Goal: Transaction & Acquisition: Book appointment/travel/reservation

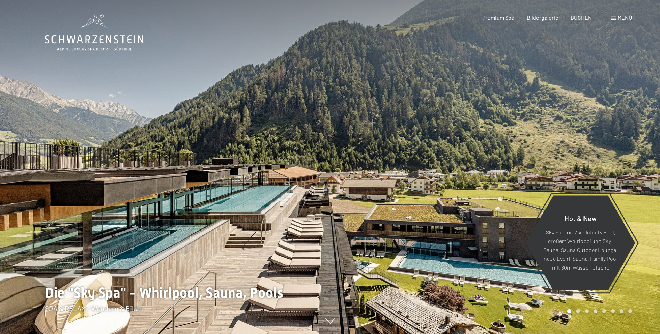
drag, startPoint x: 461, startPoint y: 130, endPoint x: 387, endPoint y: 186, distance: 92.4
click at [290, 334] on div at bounding box center [330, 334] width 570 height 0
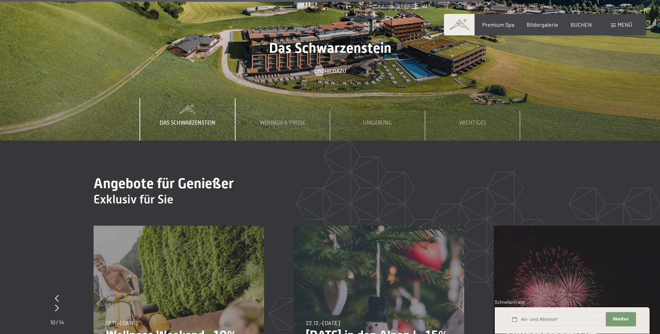
scroll to position [2677, 0]
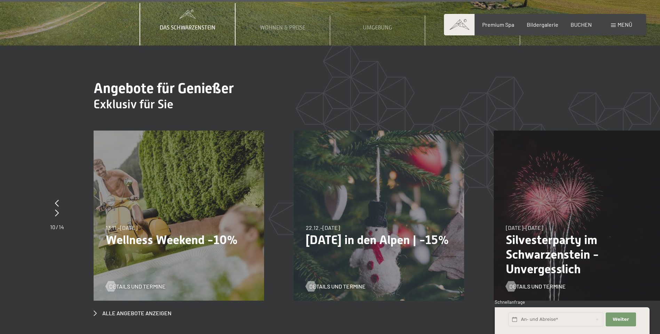
drag, startPoint x: 151, startPoint y: 184, endPoint x: 291, endPoint y: 187, distance: 139.8
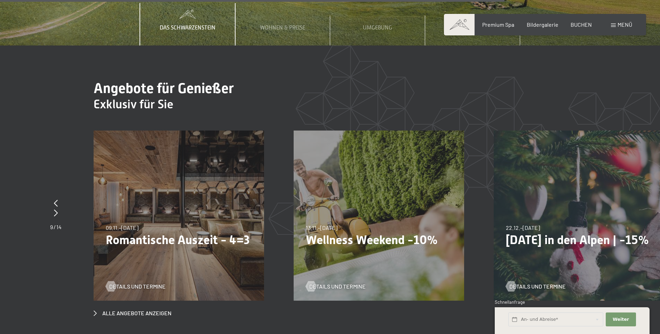
drag, startPoint x: 219, startPoint y: 184, endPoint x: 338, endPoint y: 194, distance: 119.3
click at [338, 194] on div "13.11.–01.12.2025 11.12.–22.12.2025 15.01.–26.01.2026 12.03.–23.03.2026 13.11.–…" at bounding box center [378, 216] width 170 height 170
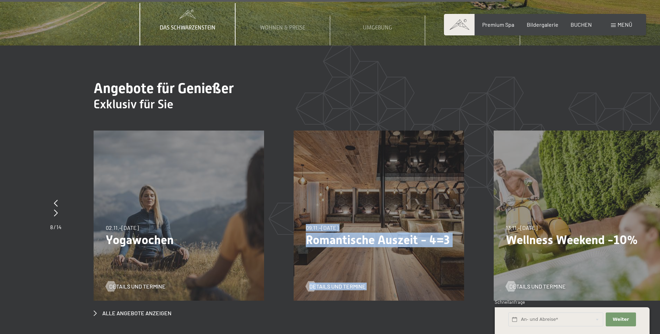
drag, startPoint x: 186, startPoint y: 170, endPoint x: 434, endPoint y: 223, distance: 253.7
click at [448, 224] on div "09.11.–05.12.2025 08.12.–19.12.2025 11.01.–23.01.2026 08.03.–27.03.2026 29.03.–…" at bounding box center [378, 216] width 170 height 170
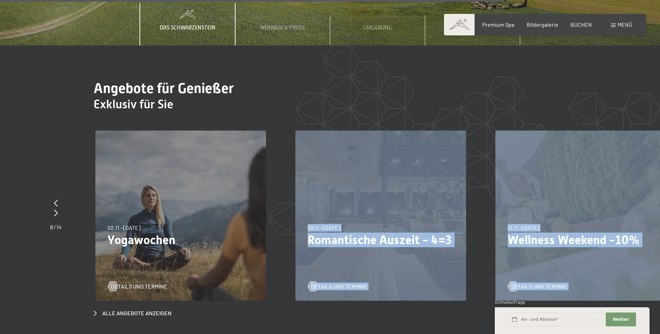
drag, startPoint x: 231, startPoint y: 197, endPoint x: 520, endPoint y: 234, distance: 291.6
click at [520, 131] on div "26.12.2025–02.01.2026 26.12.2025–02.01.2026 Silvesterparty im Schwarzenstein - …" at bounding box center [95, 131] width 3999 height 0
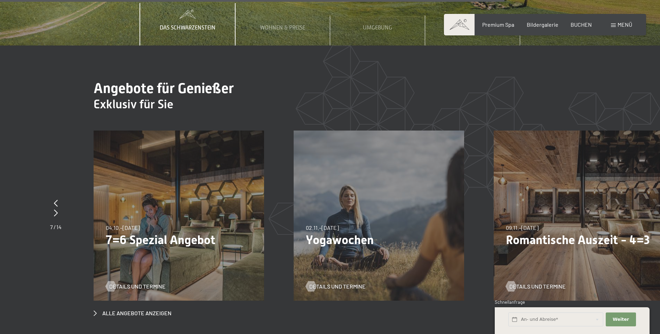
click at [378, 300] on section "Angebote für Genießer Exklusiv für Sie slide 10 to 12 of 14 26.12.2025–02.01.20…" at bounding box center [330, 199] width 660 height 307
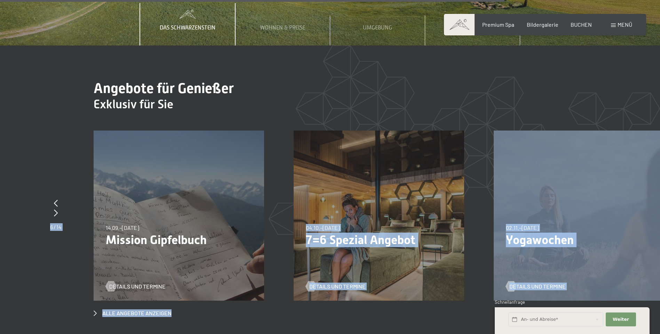
drag, startPoint x: 317, startPoint y: 203, endPoint x: 666, endPoint y: 197, distance: 349.1
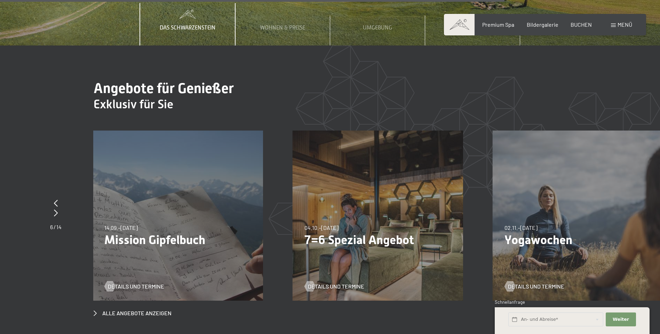
click at [253, 270] on div "Alle Angebote anzeigen" at bounding box center [379, 224] width 570 height 187
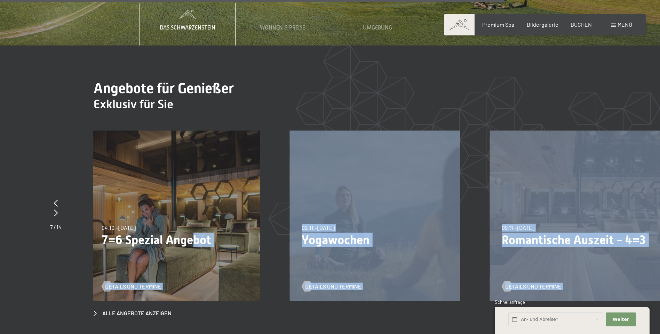
drag, startPoint x: 562, startPoint y: 220, endPoint x: 187, endPoint y: 213, distance: 375.6
click at [187, 131] on div "26.12.2025–02.01.2026 26.12.2025–02.01.2026 Silvesterparty im Schwarzenstein - …" at bounding box center [289, 131] width 3999 height 0
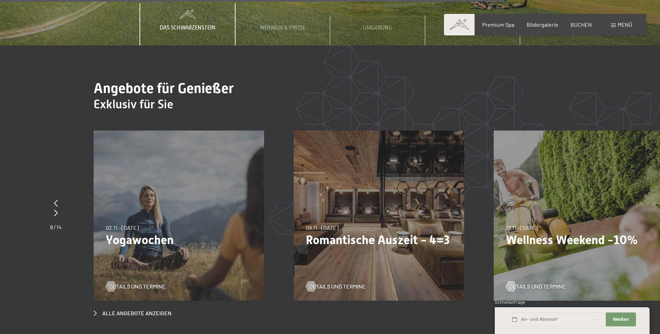
click at [587, 229] on div "13.11.–01.12.2025 11.12.–22.12.2025 15.01.–26.01.2026 12.03.–23.03.2026 13.11.–…" at bounding box center [578, 216] width 170 height 170
click at [552, 233] on p "Wellness Weekend -10%" at bounding box center [579, 240] width 146 height 15
click at [546, 273] on div "Details und Termine" at bounding box center [576, 282] width 141 height 18
click at [544, 283] on span "Details und Termine" at bounding box center [544, 287] width 56 height 8
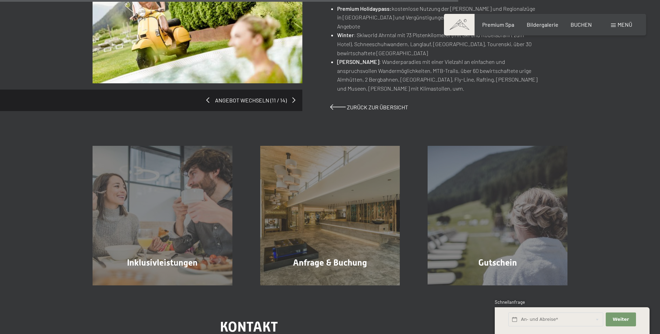
scroll to position [556, 0]
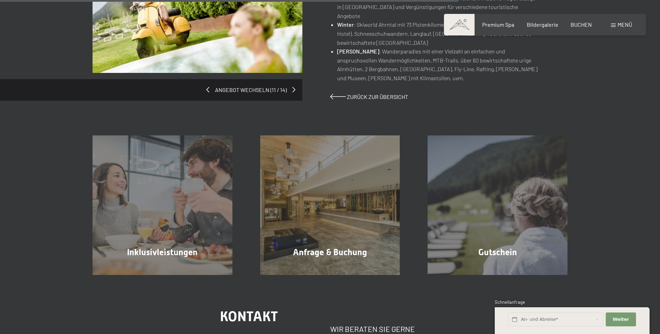
click at [582, 113] on div "Inklusivleistungen Mehr erfahren Anfrage & Buchung Mehr erfahren Gutschein Mehr…" at bounding box center [330, 188] width 660 height 175
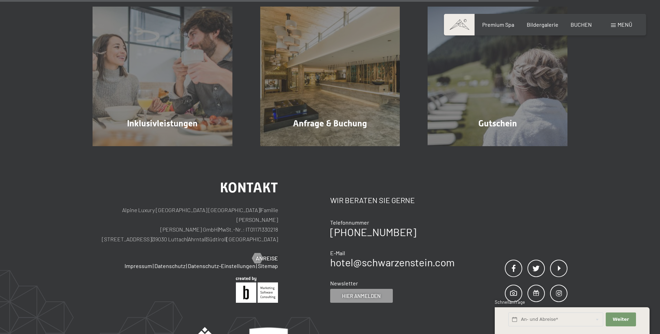
scroll to position [695, 0]
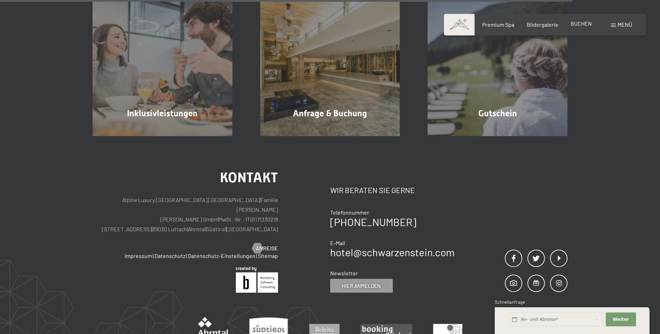
click at [579, 21] on span "BUCHEN" at bounding box center [580, 23] width 21 height 7
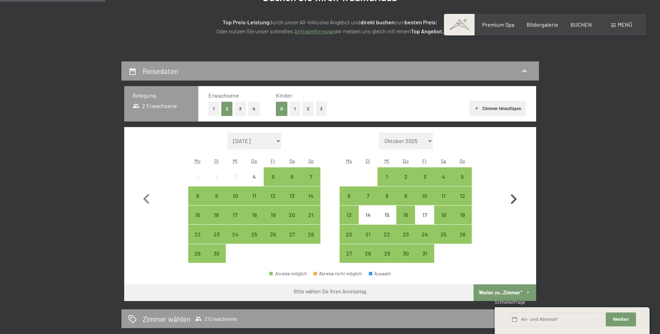
click at [520, 203] on icon "button" at bounding box center [513, 199] width 20 height 20
select select "2025-10-01"
select select "2025-11-01"
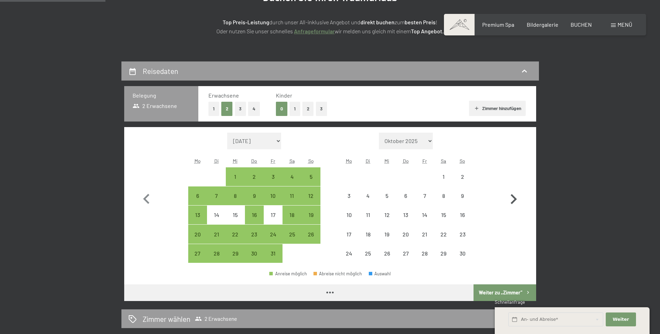
select select "2025-10-01"
select select "2025-11-01"
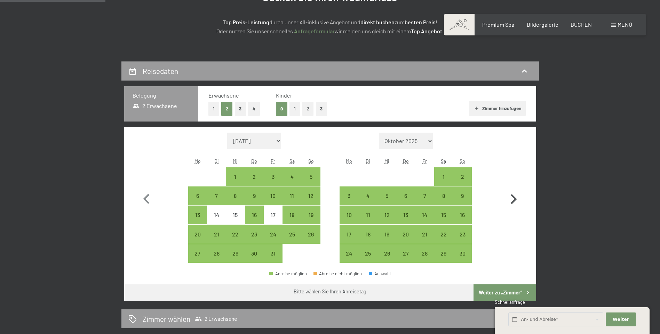
click at [520, 203] on icon "button" at bounding box center [513, 199] width 20 height 20
select select "2025-11-01"
select select "2025-12-01"
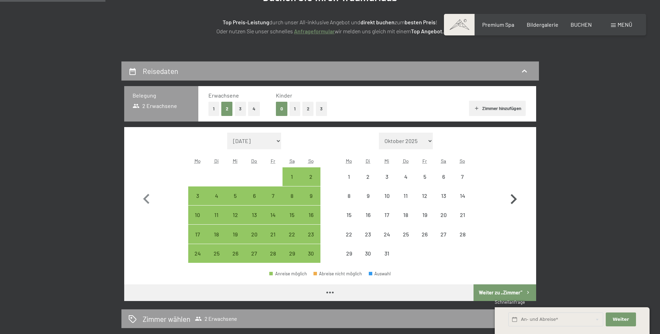
select select "2025-11-01"
select select "2025-12-01"
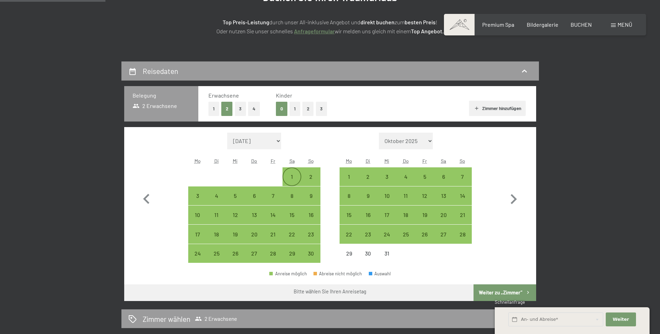
click at [294, 180] on div "1" at bounding box center [291, 182] width 17 height 17
select select "2025-11-01"
select select "2025-12-01"
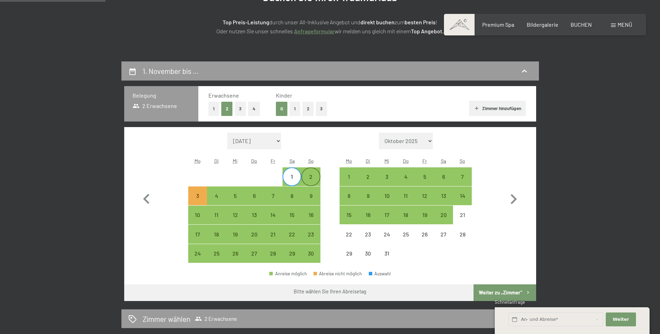
click at [308, 180] on div "2" at bounding box center [310, 182] width 17 height 17
select select "2025-11-01"
select select "2025-12-01"
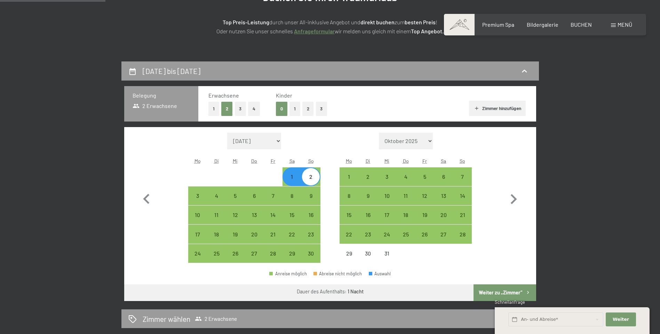
click at [289, 175] on div "1" at bounding box center [291, 182] width 17 height 17
select select "2025-11-01"
select select "2025-12-01"
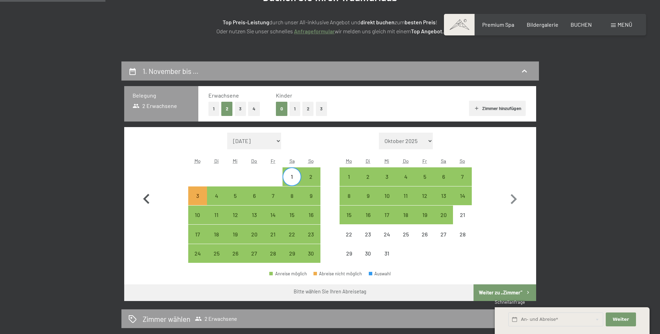
click at [146, 201] on icon "button" at bounding box center [146, 199] width 6 height 10
select select "2025-10-01"
select select "2025-11-01"
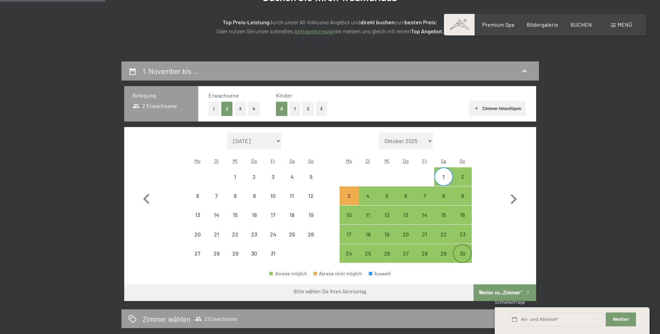
click at [465, 253] on div "30" at bounding box center [461, 259] width 17 height 17
select select "2025-10-01"
select select "2025-11-01"
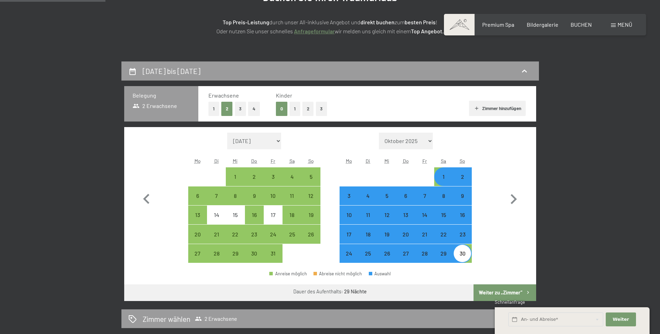
click at [168, 77] on div "1. November bis 30. November 2025" at bounding box center [329, 71] width 417 height 19
select select "2025-10-01"
select select "2025-11-01"
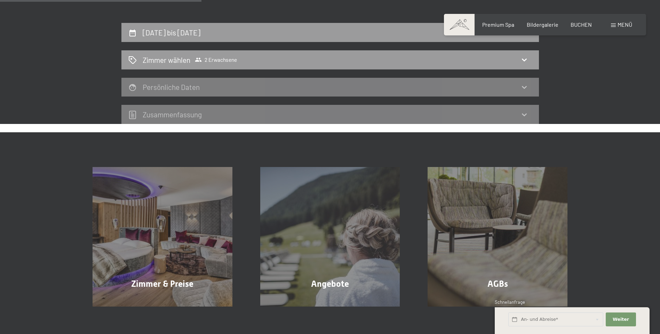
scroll to position [96, 0]
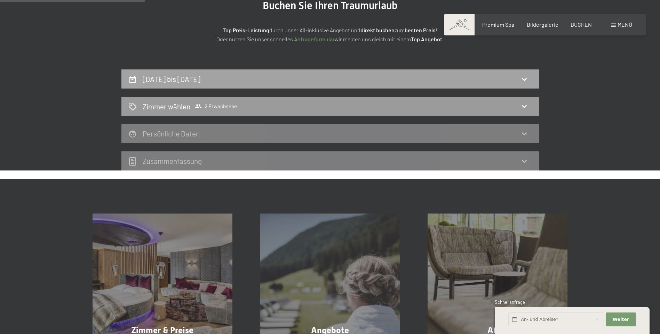
click at [200, 76] on h2 "1. November bis 30. November 2025" at bounding box center [172, 79] width 58 height 9
select select "2025-10-01"
select select "2025-11-01"
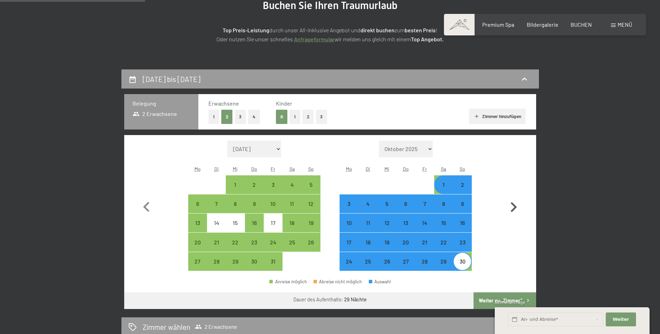
click at [519, 208] on icon "button" at bounding box center [513, 207] width 20 height 20
select select "2025-11-01"
select select "2025-12-01"
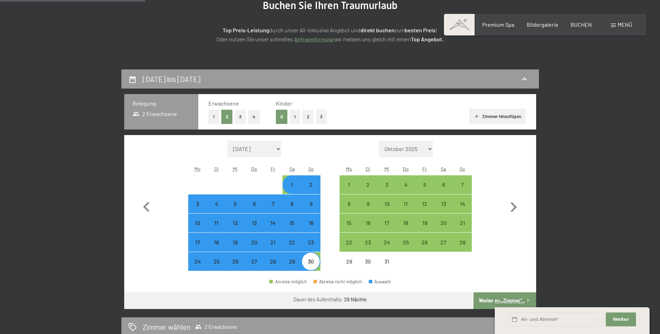
click at [306, 188] on span "Einwilligung Marketing*" at bounding box center [291, 187] width 57 height 7
click at [260, 188] on input "Einwilligung Marketing*" at bounding box center [256, 187] width 7 height 7
click at [311, 187] on span "Einwilligung Marketing*" at bounding box center [291, 187] width 57 height 7
click at [260, 187] on input "Einwilligung Marketing*" at bounding box center [256, 187] width 7 height 7
checkbox input "false"
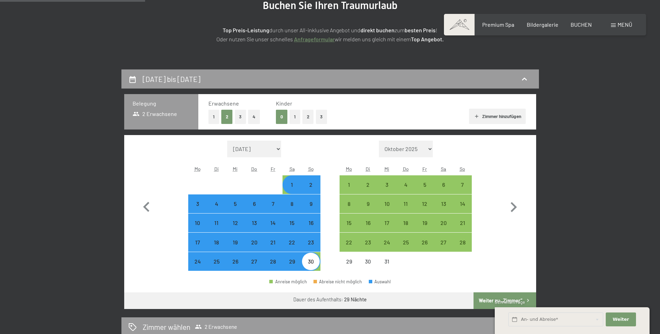
drag, startPoint x: 307, startPoint y: 264, endPoint x: 233, endPoint y: 260, distance: 74.1
click at [233, 260] on div "24 25 26 27 28 29 30" at bounding box center [254, 261] width 132 height 19
click at [232, 260] on div "26" at bounding box center [234, 267] width 17 height 17
select select "[DATE]"
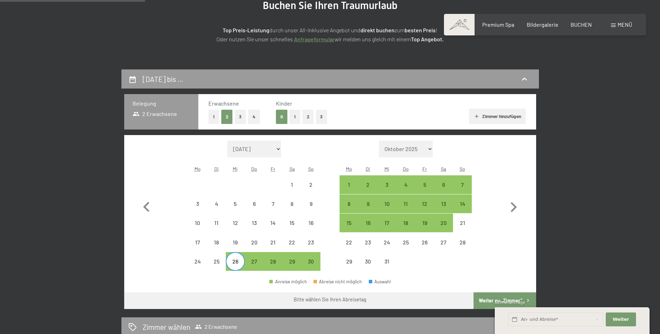
click at [306, 184] on span "Einwilligung Marketing*" at bounding box center [291, 187] width 57 height 7
click at [260, 184] on input "Einwilligung Marketing*" at bounding box center [256, 187] width 7 height 7
checkbox input "false"
click at [309, 183] on div "2" at bounding box center [310, 190] width 17 height 17
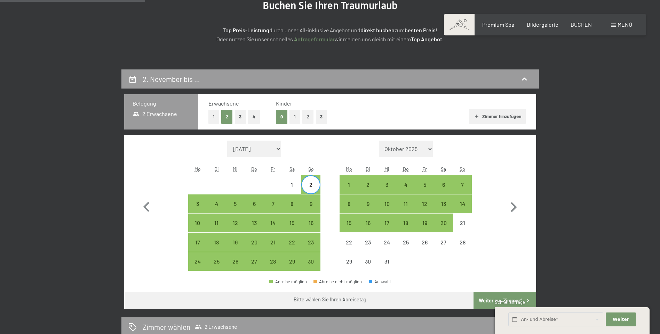
click at [312, 183] on div "2" at bounding box center [310, 190] width 17 height 17
select select "[DATE]"
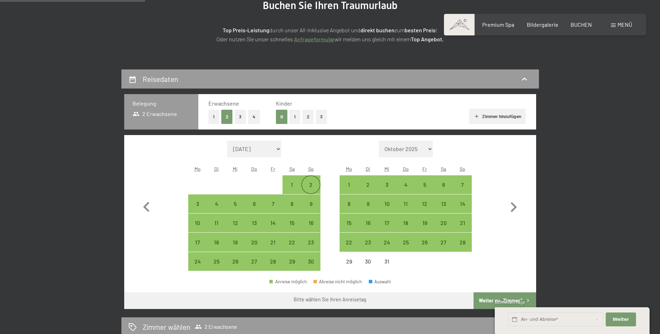
click at [312, 183] on div "2" at bounding box center [310, 190] width 17 height 17
select select "[DATE]"
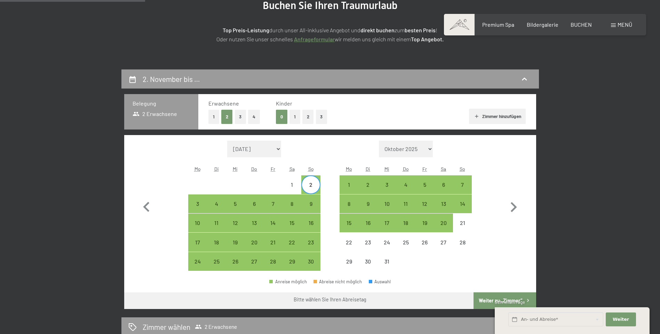
click at [312, 183] on div "2" at bounding box center [310, 190] width 17 height 17
select select "[DATE]"
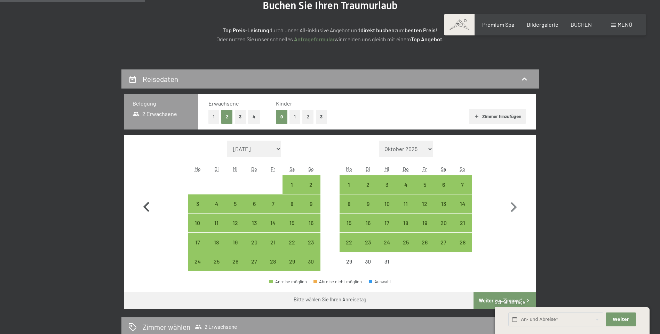
click at [140, 208] on icon "button" at bounding box center [146, 207] width 20 height 20
select select "2025-10-01"
select select "[DATE]"
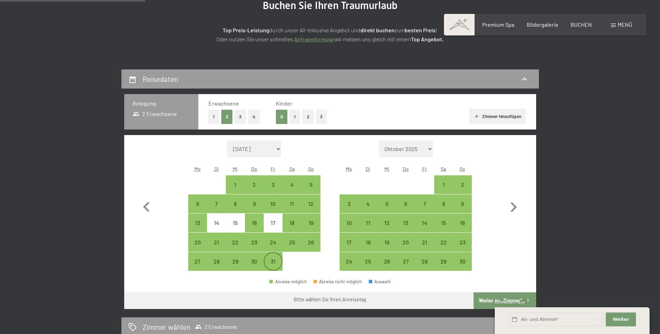
click at [269, 262] on div "31" at bounding box center [272, 267] width 17 height 17
select select "2025-10-01"
select select "[DATE]"
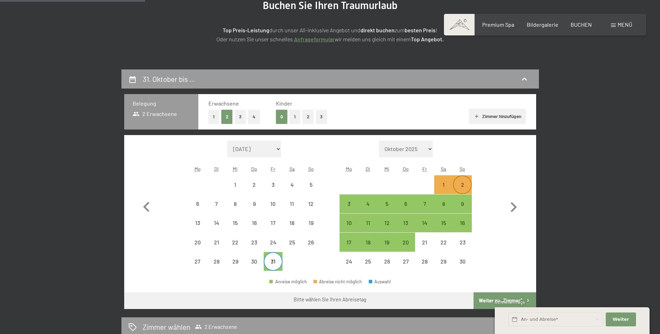
click at [466, 183] on div "2" at bounding box center [461, 190] width 17 height 17
select select "2025-10-01"
select select "[DATE]"
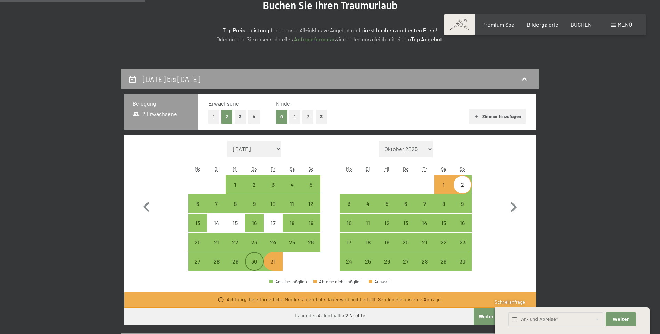
click at [252, 257] on div "30" at bounding box center [253, 261] width 17 height 17
select select "2025-10-01"
select select "[DATE]"
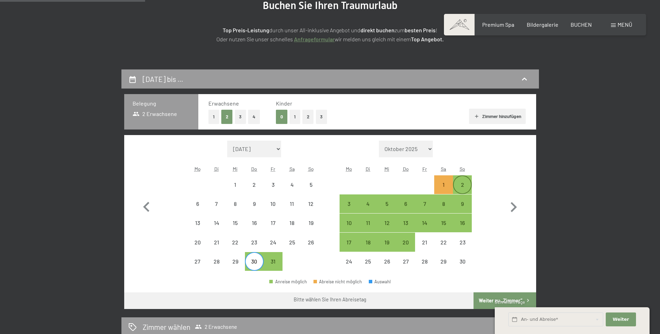
click at [467, 187] on div "2" at bounding box center [461, 190] width 17 height 17
select select "2025-10-01"
select select "[DATE]"
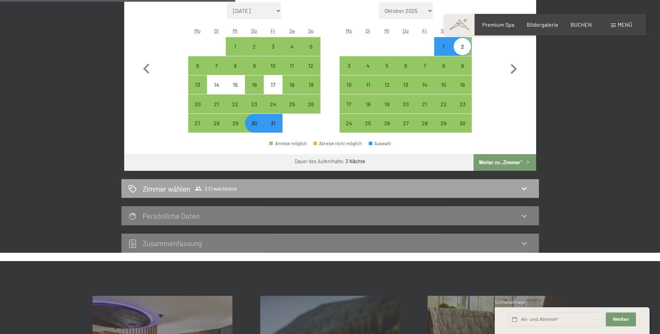
scroll to position [235, 0]
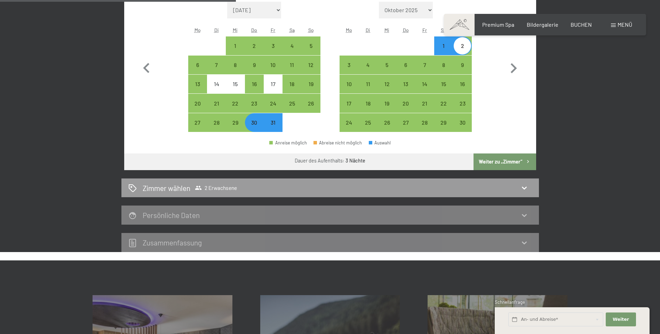
click at [273, 130] on div "31" at bounding box center [272, 128] width 17 height 17
select select "2025-10-01"
select select "[DATE]"
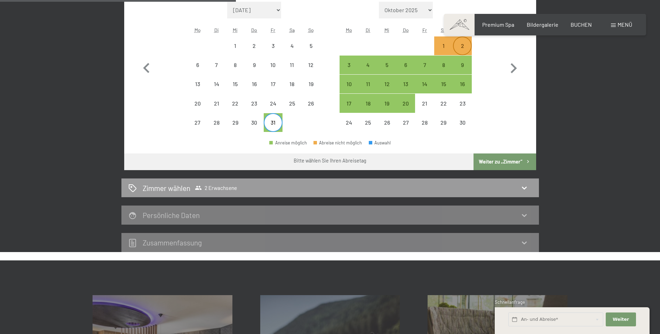
click at [462, 49] on div "2" at bounding box center [461, 51] width 17 height 17
select select "2025-10-01"
select select "[DATE]"
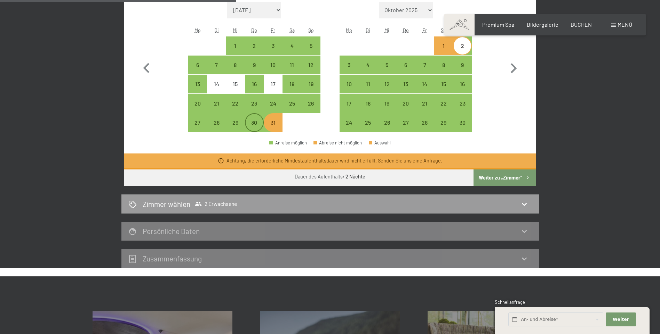
click at [259, 121] on div "30" at bounding box center [253, 128] width 17 height 17
select select "2025-10-01"
select select "[DATE]"
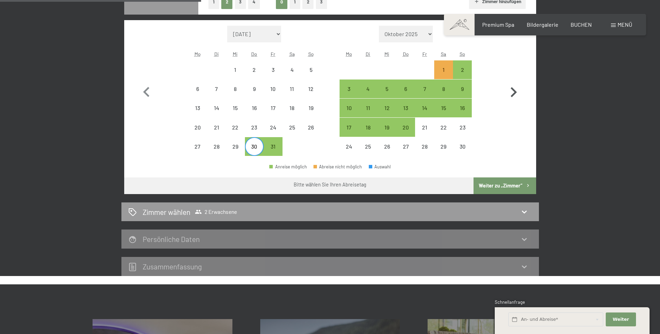
scroll to position [201, 0]
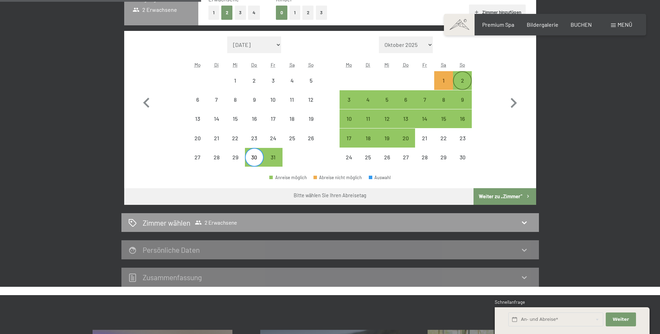
click at [470, 81] on div "2" at bounding box center [461, 86] width 17 height 17
select select "2025-10-01"
select select "[DATE]"
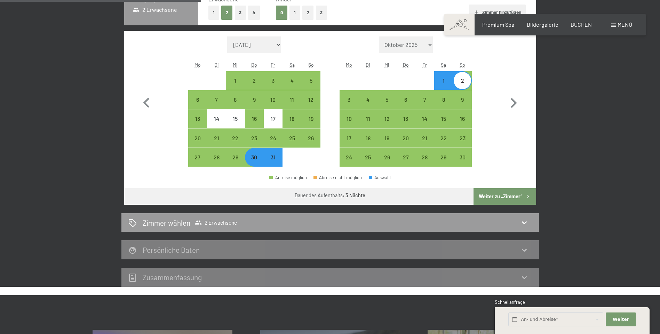
click at [511, 199] on button "Weiter zu „Zimmer“" at bounding box center [504, 196] width 62 height 17
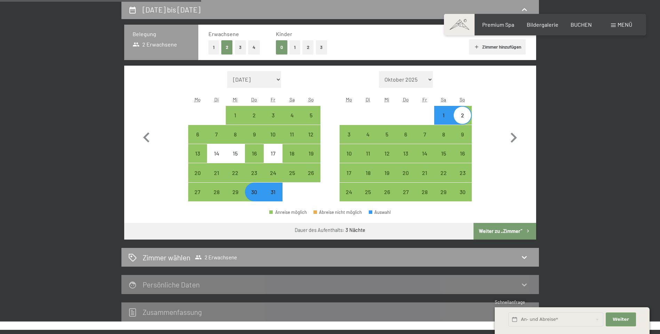
select select "2025-10-01"
select select "[DATE]"
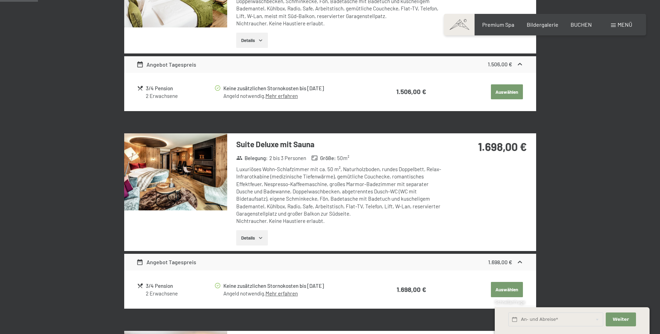
scroll to position [0, 0]
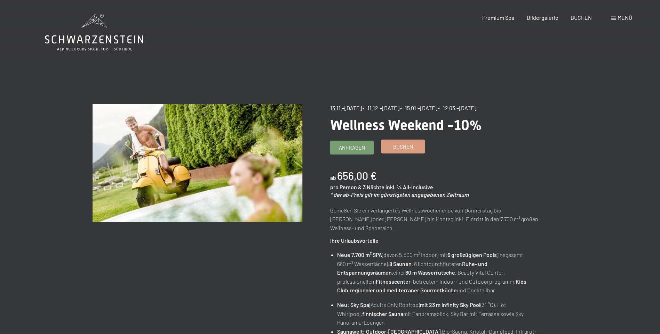
click at [411, 144] on span "Buchen" at bounding box center [403, 146] width 20 height 7
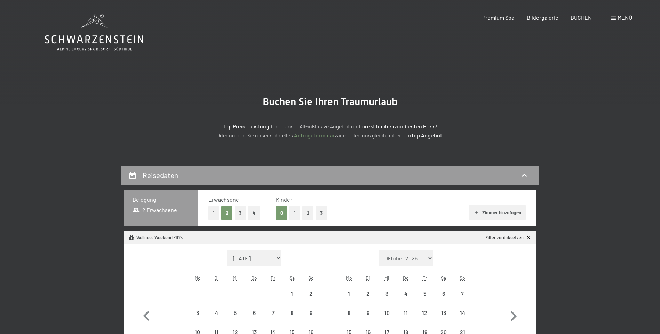
select select "2025-11-01"
select select "2025-12-01"
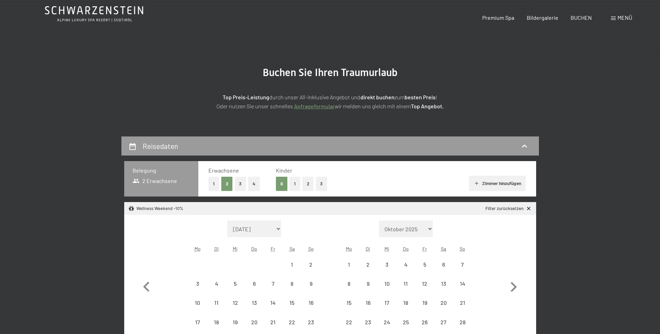
select select "2025-11-01"
select select "2025-12-01"
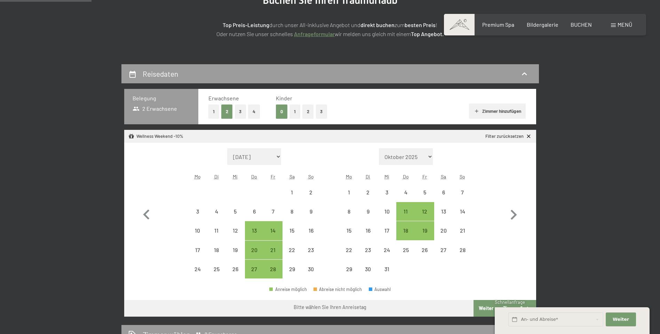
scroll to position [139, 0]
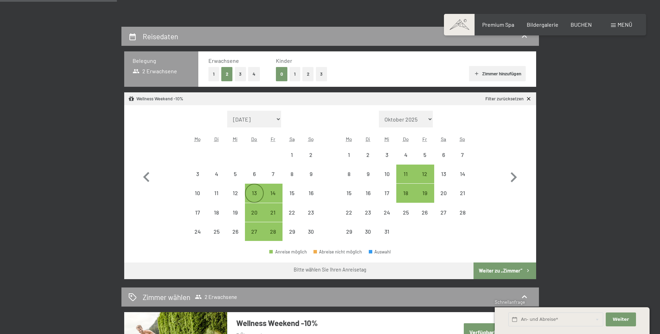
click at [259, 191] on div "13" at bounding box center [253, 199] width 17 height 17
select select "[DATE]"
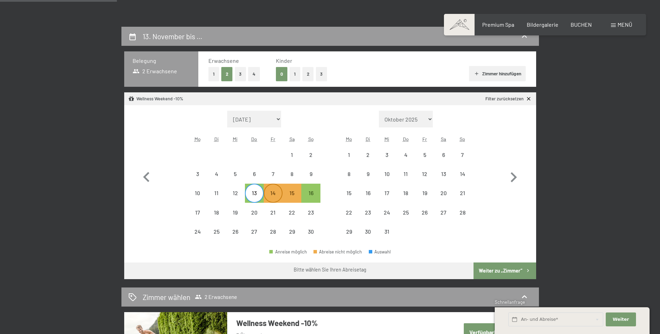
click at [274, 192] on div "14" at bounding box center [272, 199] width 17 height 17
select select "[DATE]"
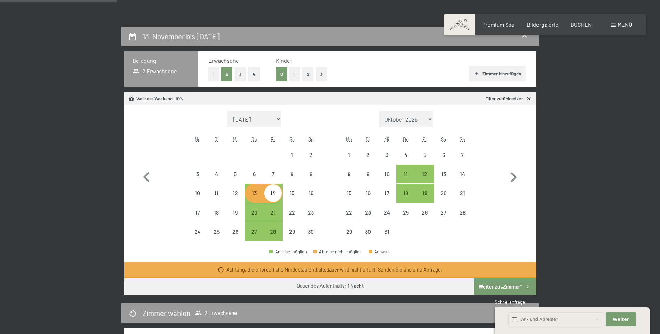
click at [301, 195] on div "16" at bounding box center [310, 193] width 19 height 19
select select "[DATE]"
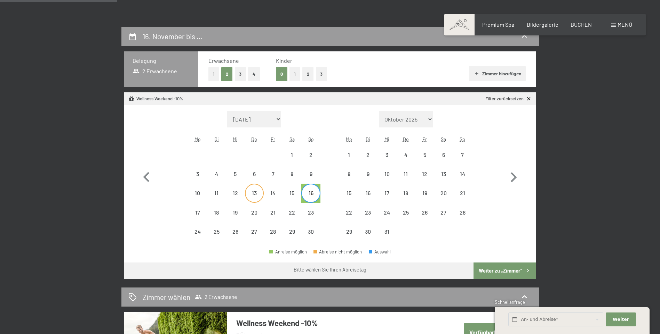
click at [257, 192] on div "13" at bounding box center [253, 199] width 17 height 17
select select "[DATE]"
select select "2025-12-01"
click at [295, 192] on div "15" at bounding box center [291, 199] width 17 height 17
select select "2025-11-01"
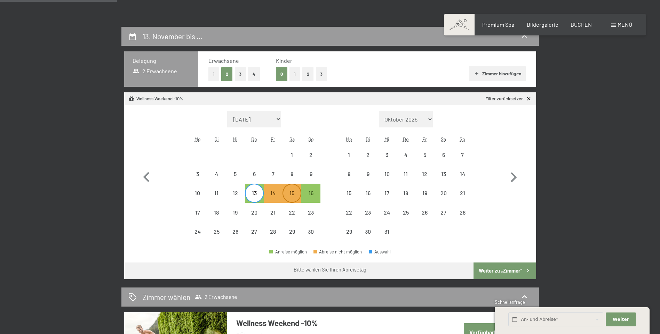
select select "2025-12-01"
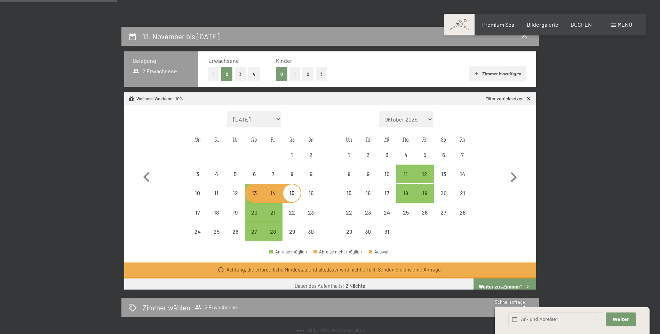
select select "2025-11-01"
select select "2025-12-01"
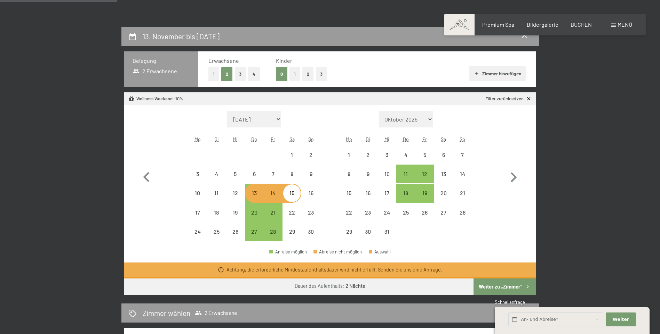
click at [305, 188] on span "Einwilligung Marketing*" at bounding box center [291, 187] width 57 height 7
checkbox input "true"
drag, startPoint x: 305, startPoint y: 188, endPoint x: 314, endPoint y: 193, distance: 10.3
click at [314, 193] on div "16" at bounding box center [310, 199] width 17 height 17
select select "2025-11-01"
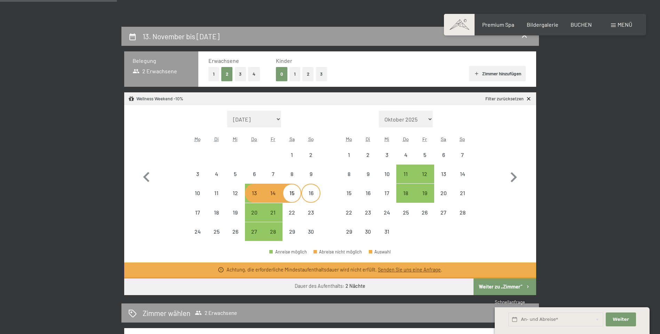
select select "2025-12-01"
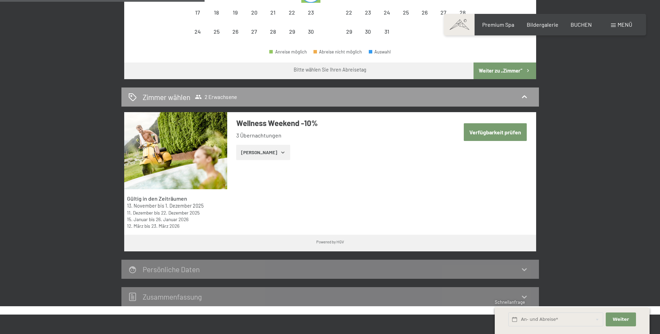
scroll to position [417, 0]
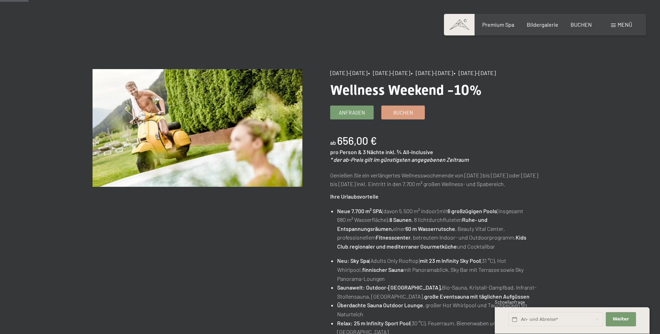
scroll to position [35, 0]
click at [419, 115] on link "Buchen" at bounding box center [402, 111] width 43 height 13
click at [398, 116] on link "Buchen" at bounding box center [402, 111] width 43 height 13
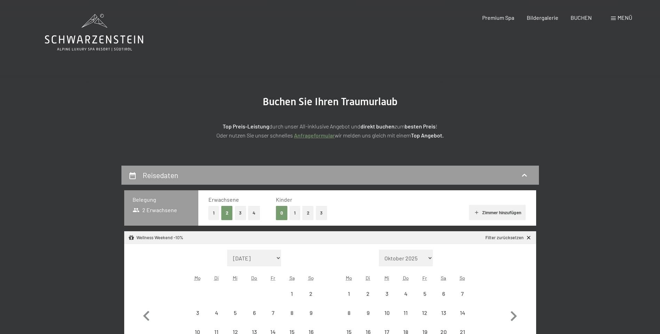
scroll to position [41, 0]
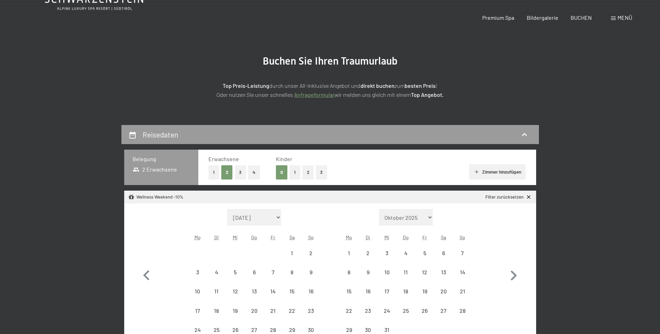
select select "[DATE]"
select select "2025-12-01"
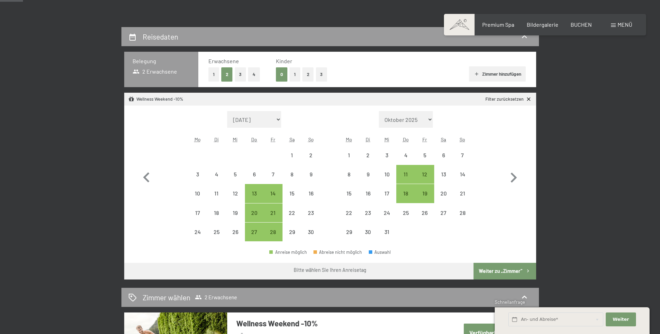
scroll to position [139, 0]
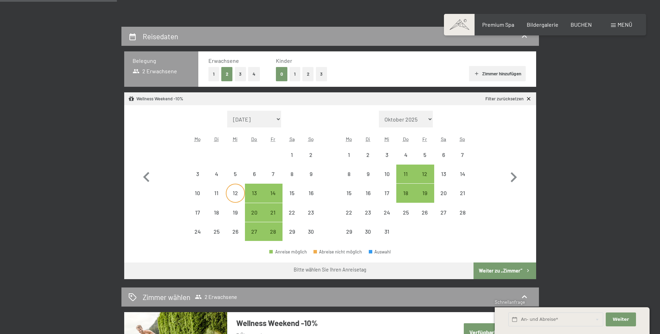
click at [239, 190] on div "12" at bounding box center [234, 193] width 17 height 17
select select "2025-11-01"
select select "2025-12-01"
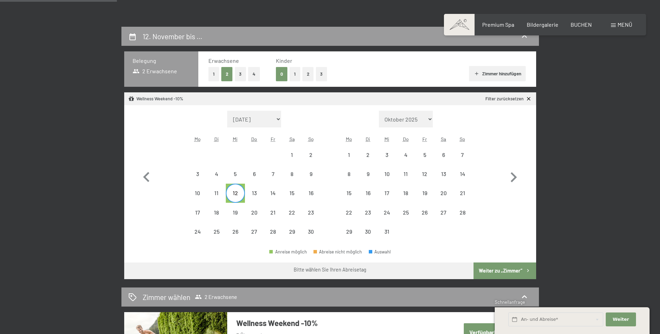
click at [275, 189] on span "Einwilligung Marketing*" at bounding box center [291, 187] width 57 height 7
click at [260, 189] on input "Einwilligung Marketing*" at bounding box center [256, 187] width 7 height 7
checkbox input "false"
click at [274, 193] on div "14" at bounding box center [272, 199] width 17 height 17
select select "2025-11-01"
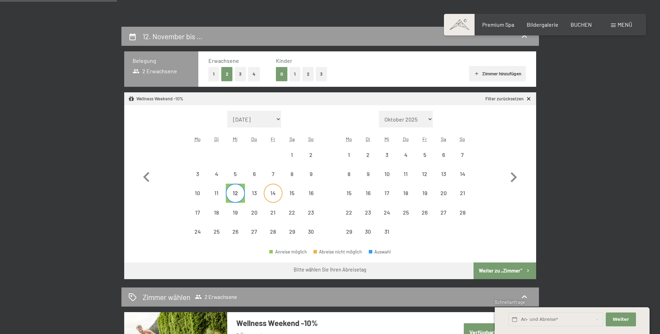
select select "2025-12-01"
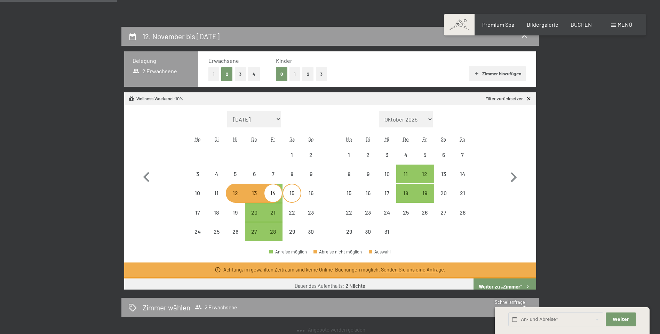
select select "2025-11-01"
select select "2025-12-01"
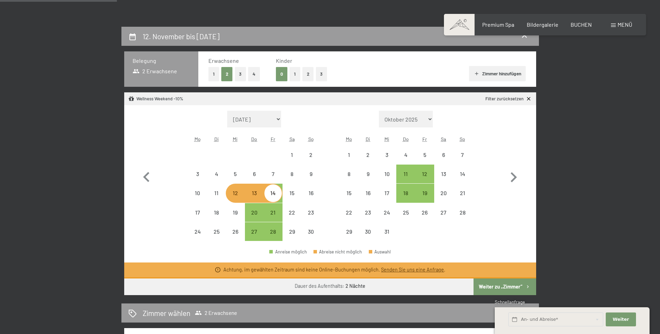
click at [243, 194] on div "12" at bounding box center [234, 199] width 17 height 17
select select "2025-11-01"
select select "2025-12-01"
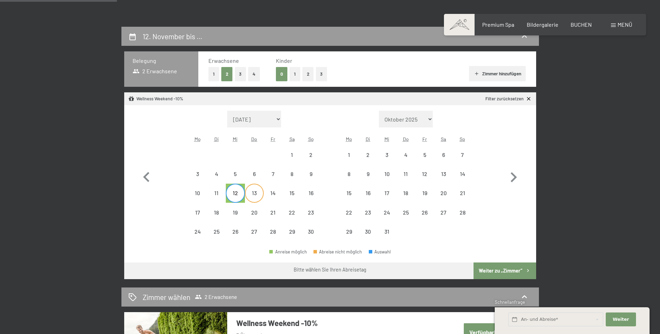
click at [261, 199] on div "13" at bounding box center [253, 199] width 17 height 17
select select "2025-11-01"
select select "2025-12-01"
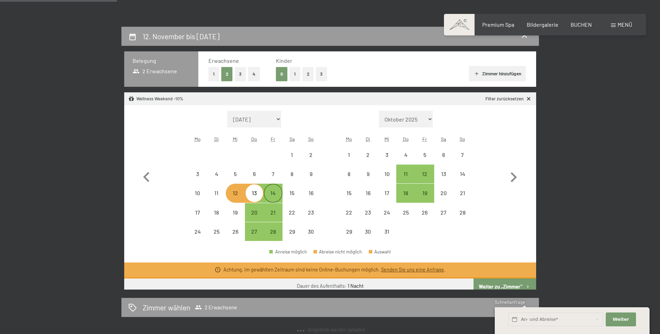
select select "2025-11-01"
select select "2025-12-01"
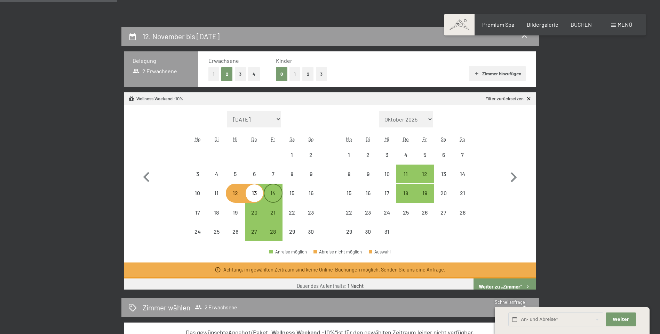
click at [277, 198] on div "14" at bounding box center [272, 199] width 17 height 17
select select "2025-11-01"
select select "2025-12-01"
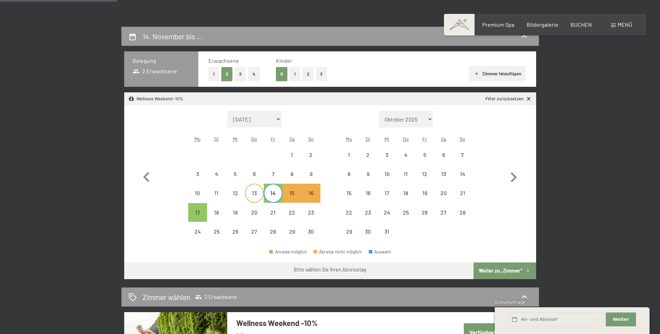
click at [253, 195] on div "13" at bounding box center [253, 199] width 17 height 17
select select "2025-11-01"
select select "2025-12-01"
click at [283, 199] on div "15" at bounding box center [291, 193] width 19 height 19
select select "2025-11-01"
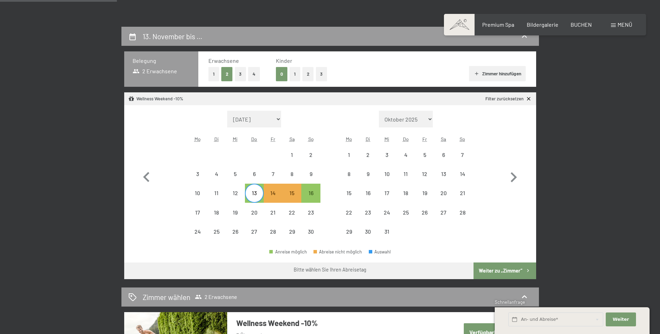
select select "2025-12-01"
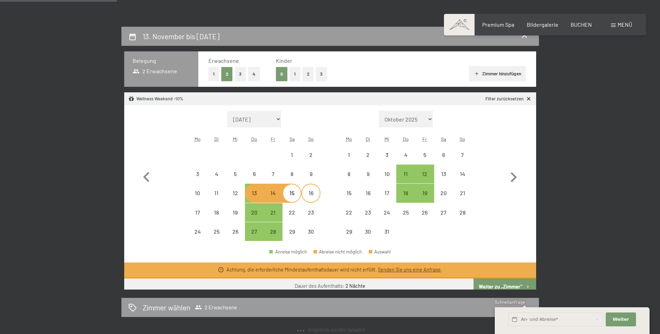
select select "2025-11-01"
select select "2025-12-01"
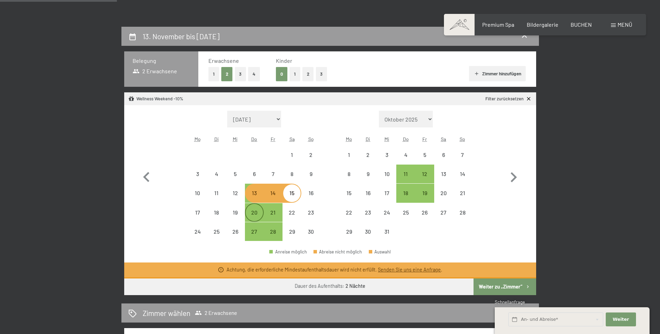
click at [252, 211] on div "20" at bounding box center [253, 218] width 17 height 17
select select "2025-11-01"
select select "2025-12-01"
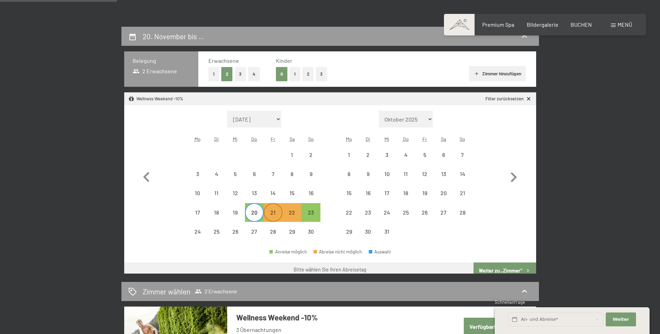
click at [276, 213] on div "21" at bounding box center [272, 218] width 17 height 17
select select "2025-11-01"
select select "2025-12-01"
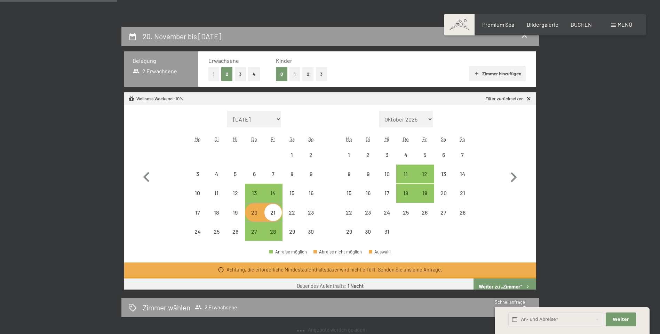
select select "2025-11-01"
select select "2025-12-01"
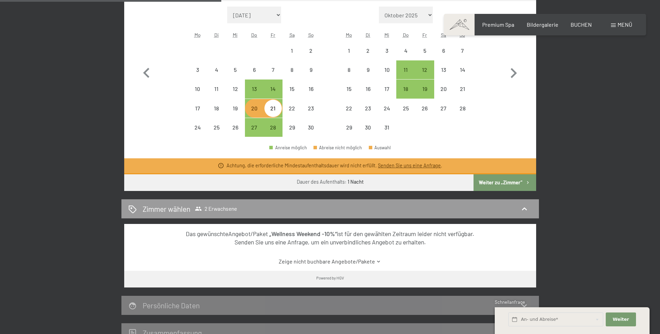
click at [516, 183] on button "Weiter zu „Zimmer“" at bounding box center [504, 183] width 62 height 17
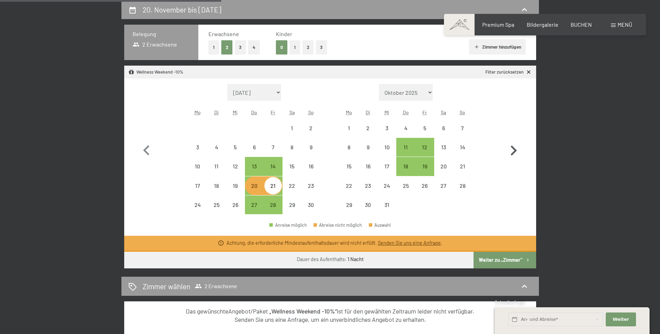
select select "2025-11-01"
select select "2025-12-01"
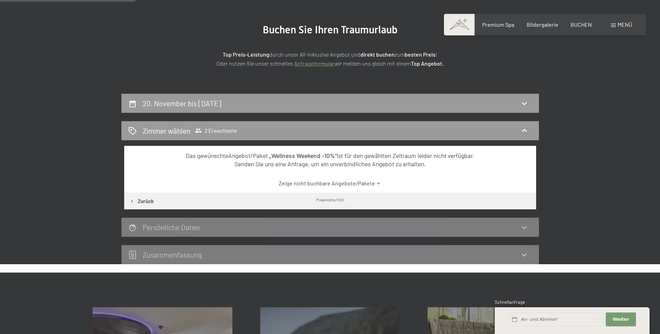
scroll to position [0, 0]
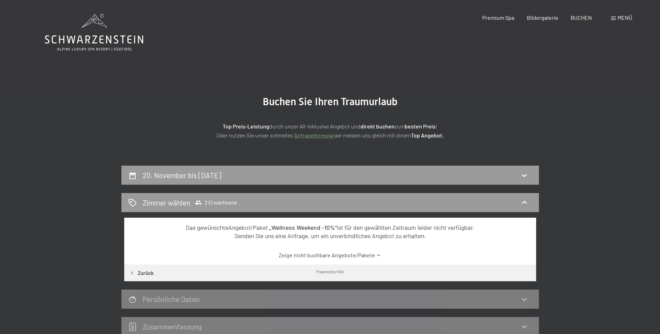
click at [196, 169] on div "20. November bis 21. November 2025" at bounding box center [329, 175] width 417 height 19
select select "2025-11-01"
select select "2025-12-01"
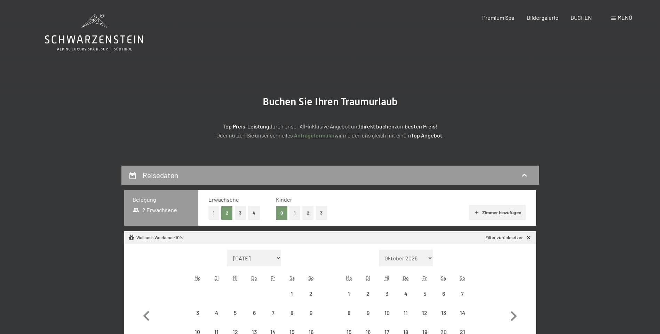
select select "[DATE]"
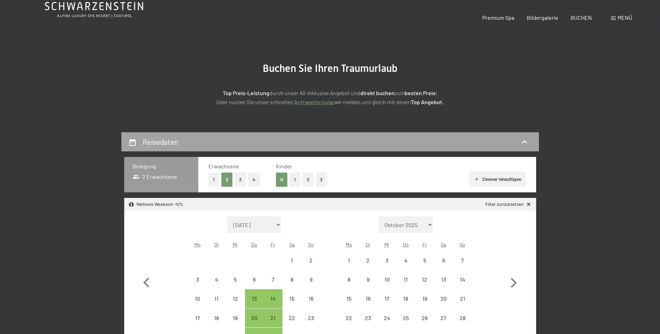
select select "[DATE]"
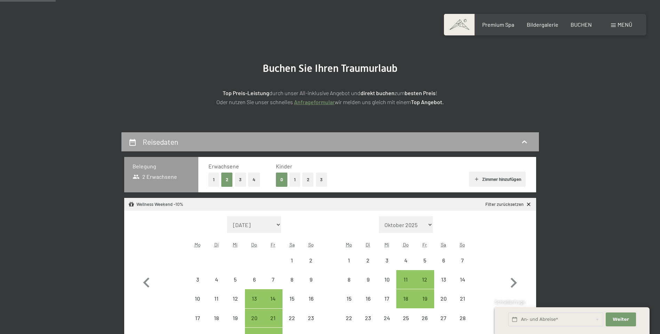
scroll to position [70, 0]
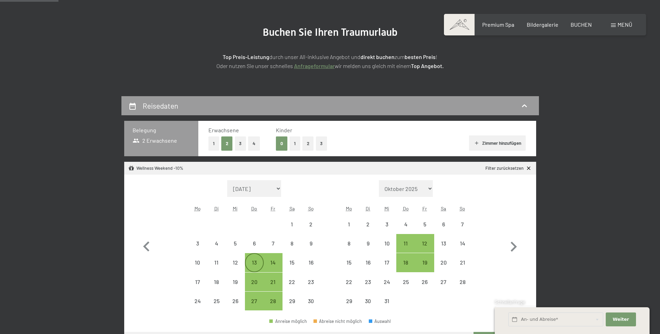
click at [261, 268] on div "13" at bounding box center [253, 268] width 17 height 17
select select "[DATE]"
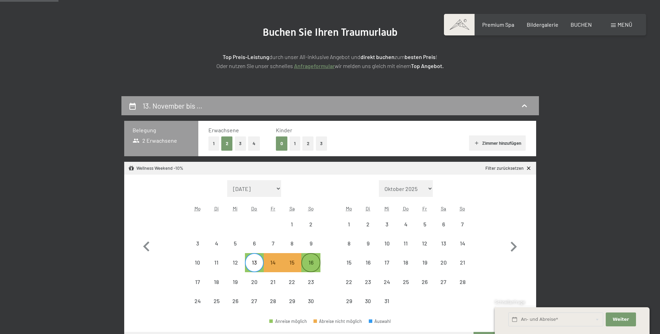
click at [314, 265] on div "16" at bounding box center [310, 268] width 17 height 17
select select "2025-11-01"
select select "2025-12-01"
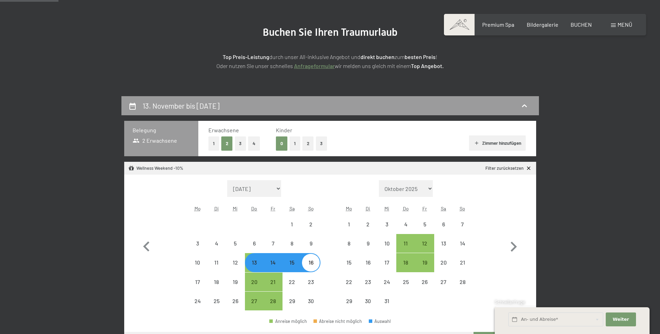
select select "2025-11-01"
select select "2025-12-01"
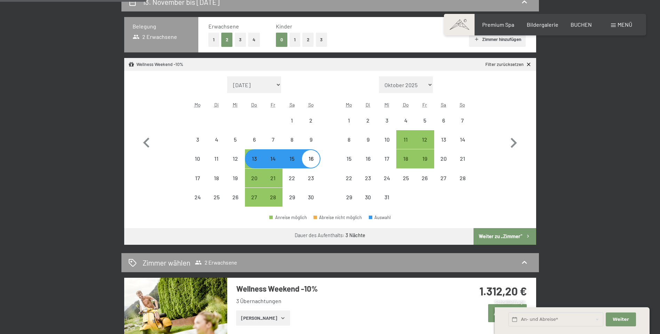
scroll to position [174, 0]
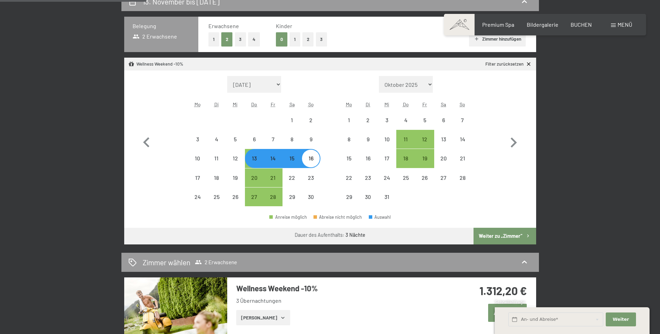
click at [512, 239] on button "Weiter zu „Zimmer“" at bounding box center [504, 236] width 62 height 17
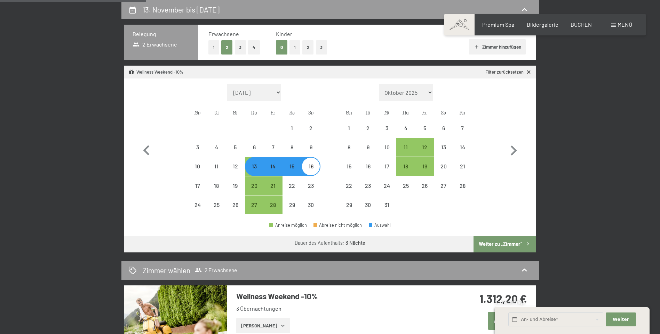
select select "2025-11-01"
select select "2025-12-01"
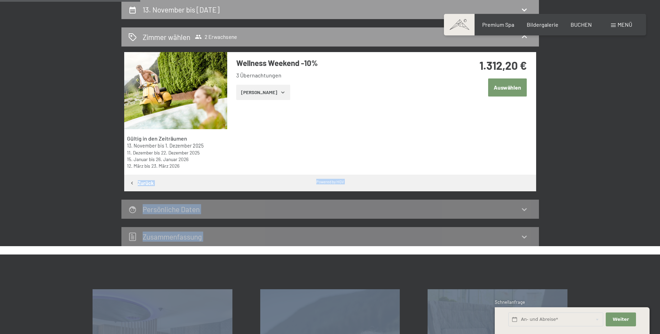
click at [315, 186] on div "Buchen Anfragen Premium Spa Bildergalerie BUCHEN Menü DE IT EN Gutschein Bilder…" at bounding box center [330, 281] width 660 height 894
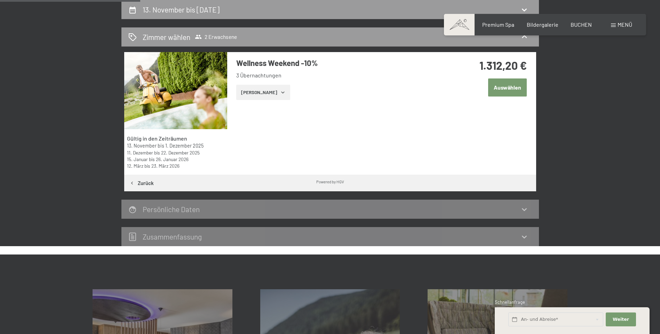
drag, startPoint x: 315, startPoint y: 186, endPoint x: 465, endPoint y: 157, distance: 153.0
click at [465, 157] on div "Gültig in den Zeiträumen 13. November bis 1. Dezember 2025 11. Dezember bis 22.…" at bounding box center [330, 113] width 412 height 123
click at [519, 78] on div "1.312,20 € Auswählen" at bounding box center [489, 85] width 92 height 67
click at [516, 83] on button "Auswählen" at bounding box center [507, 88] width 39 height 18
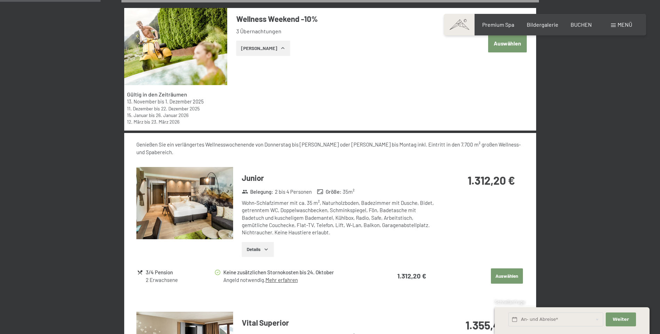
scroll to position [202, 0]
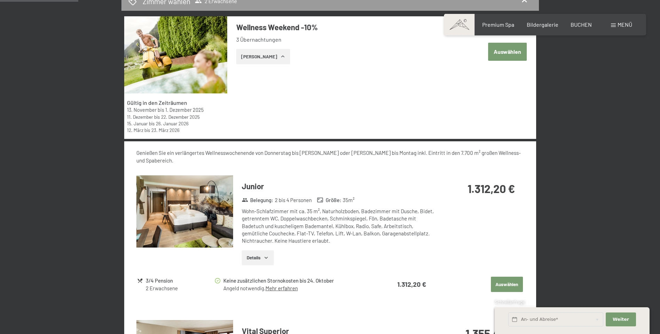
click at [249, 181] on h3 "Junior" at bounding box center [339, 186] width 194 height 11
click at [194, 192] on img at bounding box center [184, 212] width 97 height 73
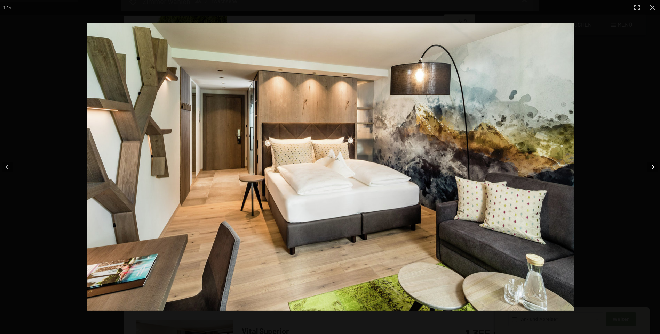
click at [652, 165] on button "button" at bounding box center [647, 167] width 24 height 35
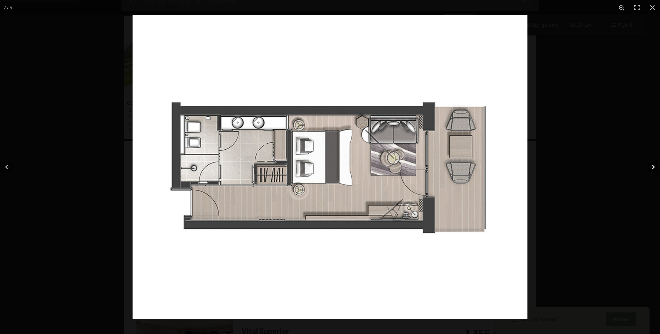
click at [652, 165] on button "button" at bounding box center [647, 167] width 24 height 35
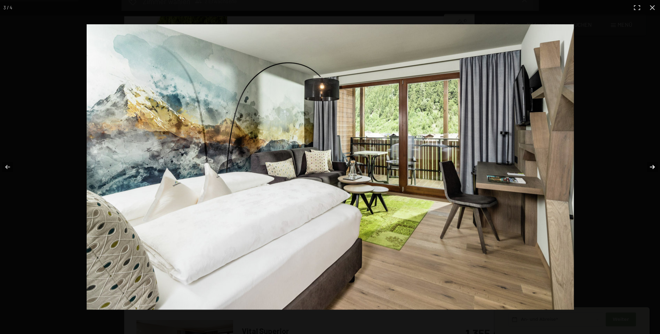
click at [653, 166] on button "button" at bounding box center [647, 167] width 24 height 35
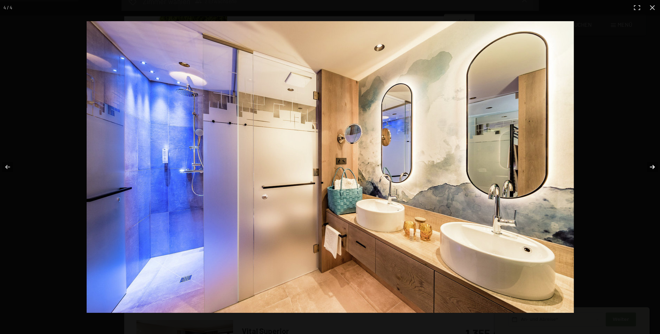
click at [654, 166] on button "button" at bounding box center [647, 167] width 24 height 35
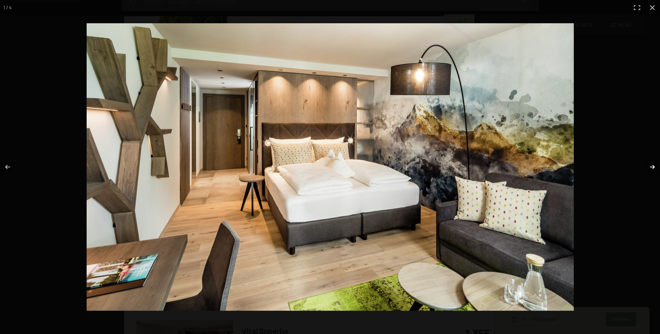
click at [655, 167] on button "button" at bounding box center [647, 167] width 24 height 35
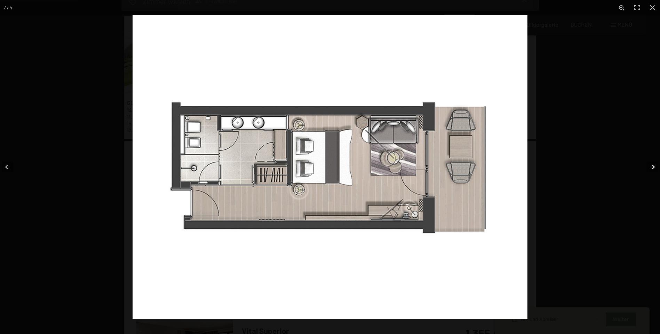
click at [656, 167] on button "button" at bounding box center [647, 167] width 24 height 35
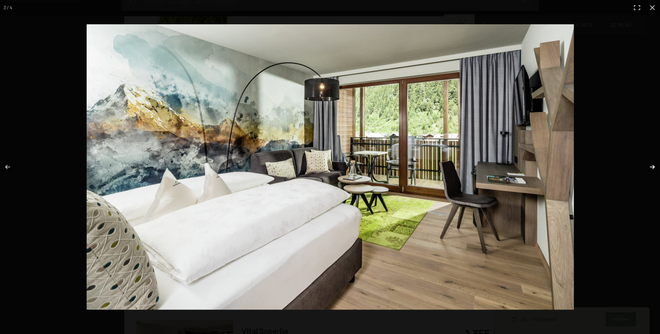
click at [656, 167] on button "button" at bounding box center [647, 167] width 24 height 35
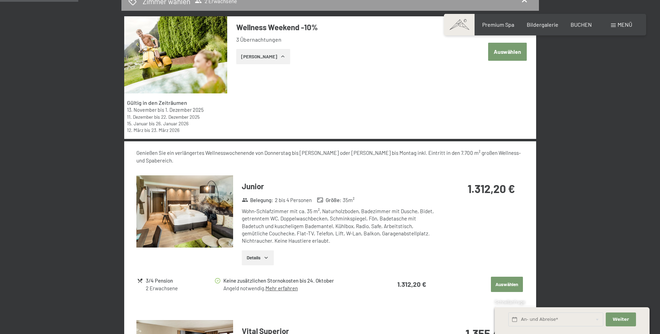
click at [0, 0] on div at bounding box center [0, 0] width 0 height 0
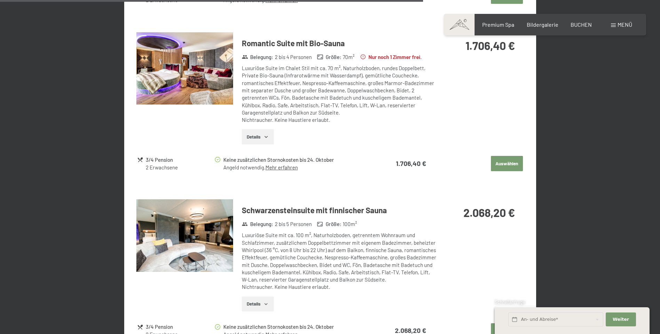
scroll to position [1210, 0]
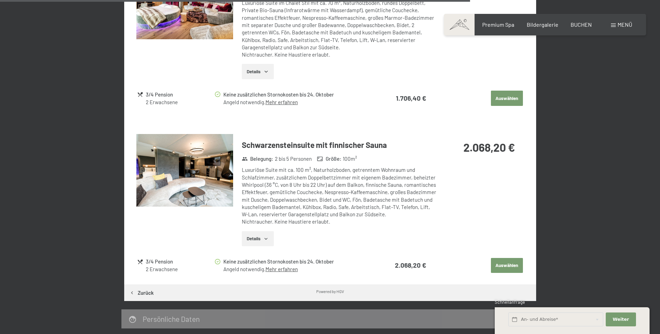
click at [188, 147] on img at bounding box center [184, 170] width 97 height 73
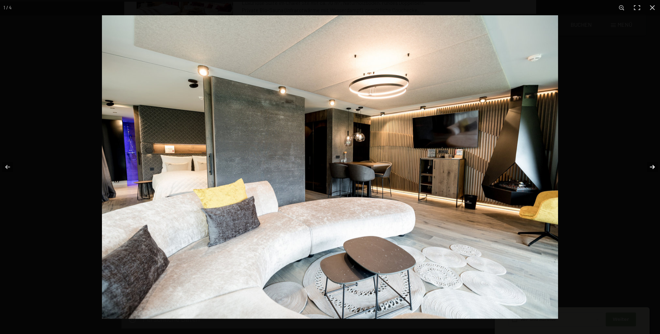
click at [653, 164] on button "button" at bounding box center [647, 167] width 24 height 35
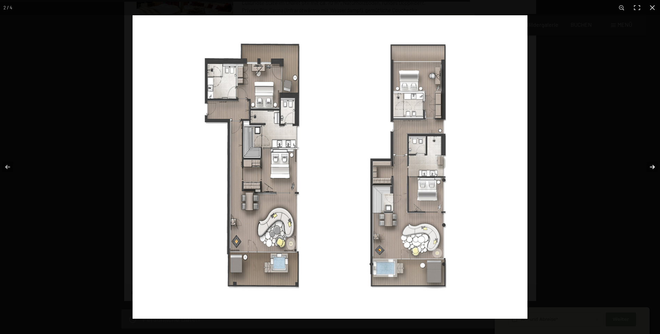
click at [653, 164] on button "button" at bounding box center [647, 167] width 24 height 35
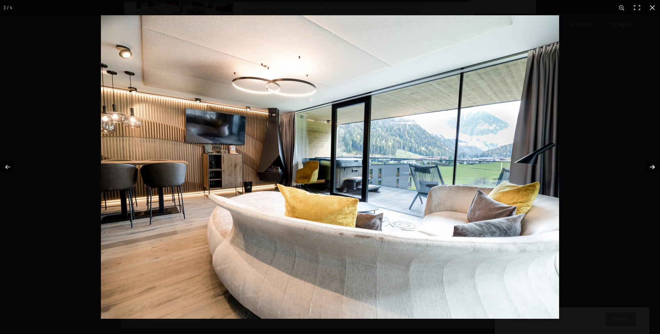
click at [653, 164] on button "button" at bounding box center [647, 167] width 24 height 35
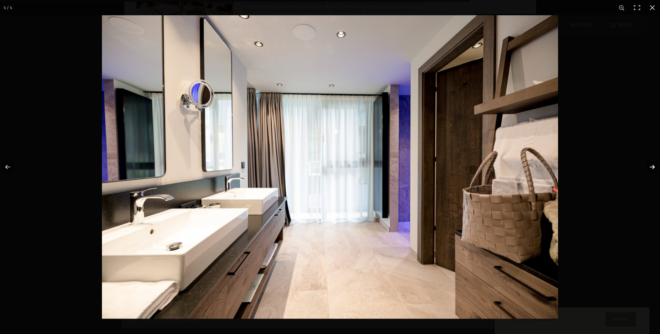
click at [653, 164] on button "button" at bounding box center [647, 167] width 24 height 35
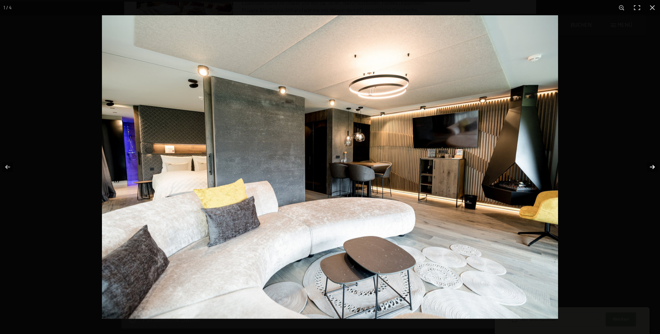
click at [653, 164] on button "button" at bounding box center [647, 167] width 24 height 35
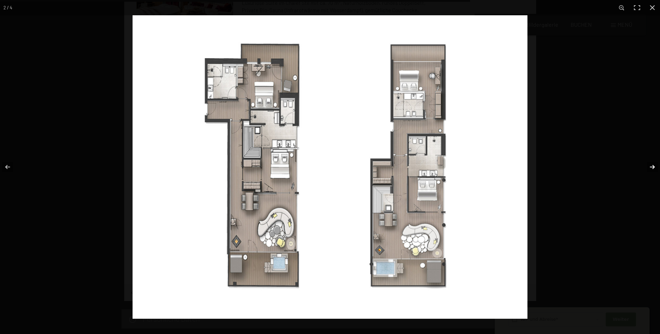
click at [653, 164] on button "button" at bounding box center [647, 167] width 24 height 35
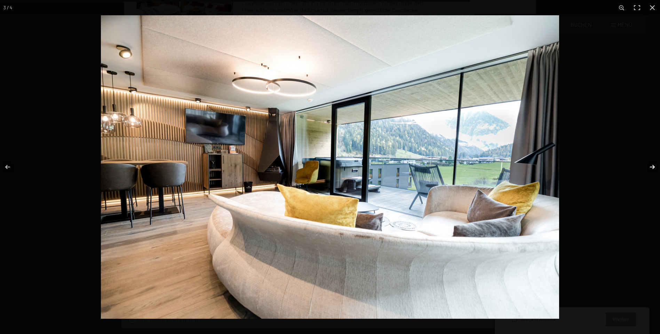
click at [653, 164] on button "button" at bounding box center [647, 167] width 24 height 35
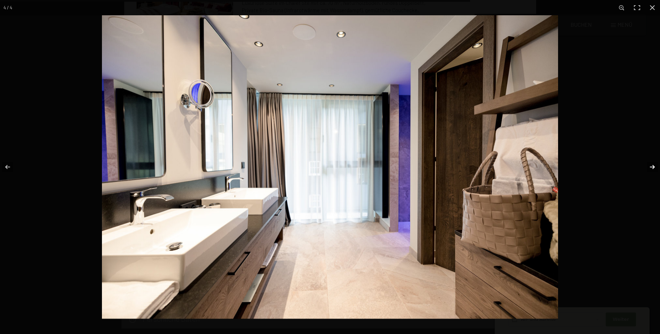
click at [653, 164] on button "button" at bounding box center [647, 167] width 24 height 35
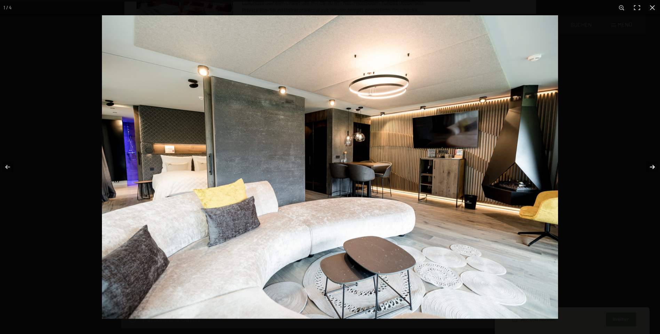
click at [653, 164] on button "button" at bounding box center [647, 167] width 24 height 35
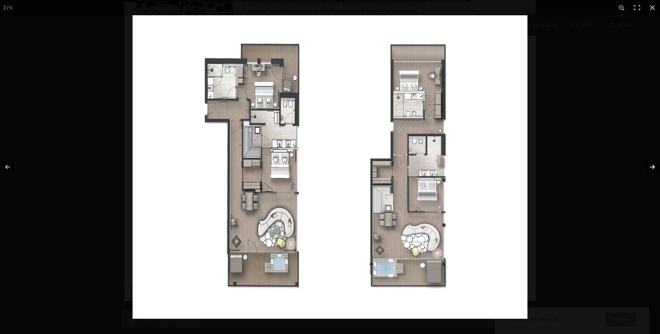
click at [653, 164] on button "button" at bounding box center [647, 167] width 24 height 35
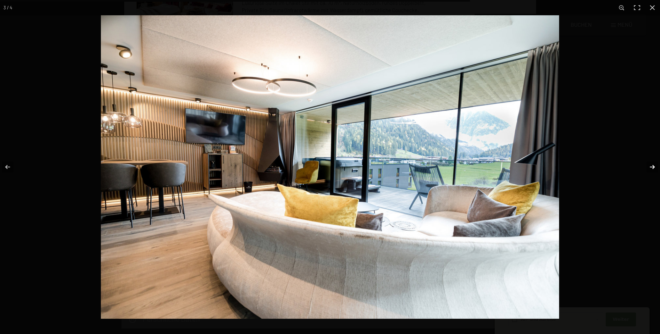
click at [654, 161] on button "button" at bounding box center [647, 167] width 24 height 35
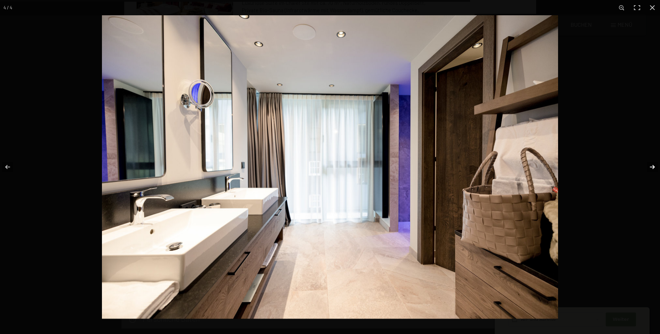
click at [653, 161] on button "button" at bounding box center [647, 167] width 24 height 35
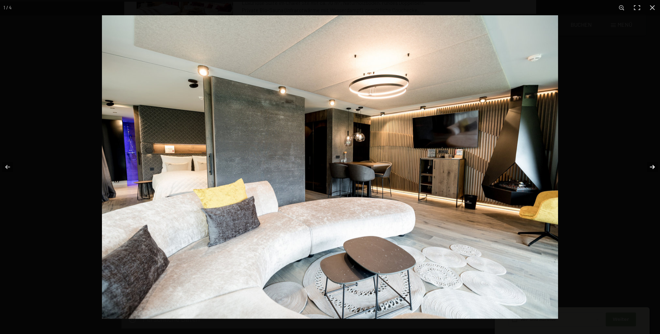
click at [653, 161] on button "button" at bounding box center [647, 167] width 24 height 35
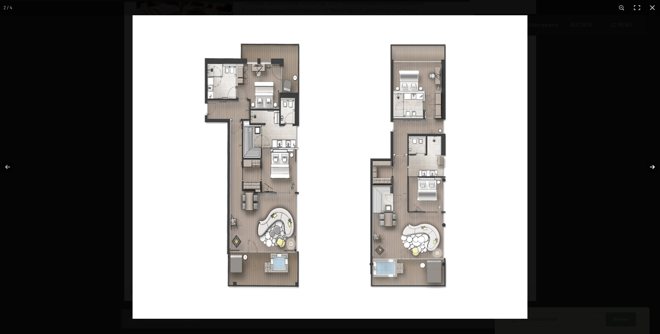
click at [653, 161] on button "button" at bounding box center [647, 167] width 24 height 35
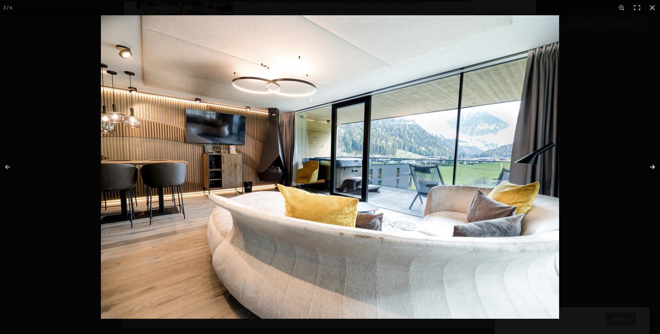
click at [653, 161] on button "button" at bounding box center [647, 167] width 24 height 35
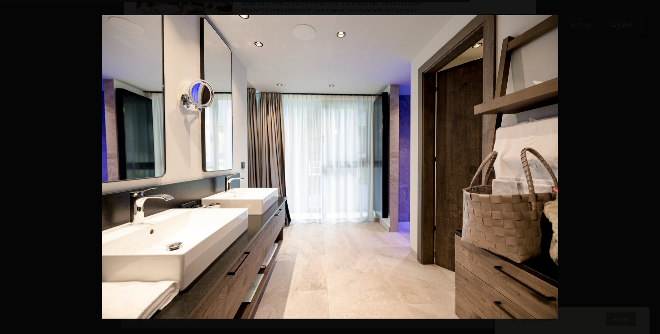
click at [653, 170] on button "button" at bounding box center [647, 167] width 24 height 35
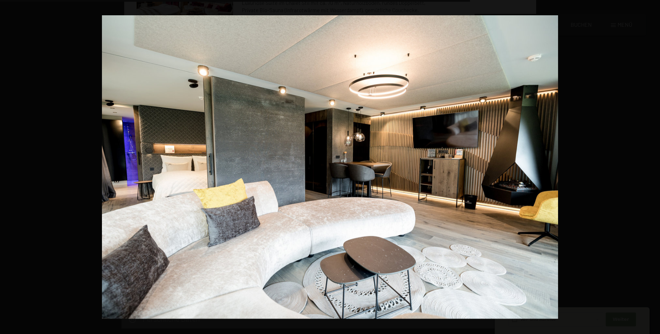
click at [654, 172] on button "button" at bounding box center [647, 167] width 24 height 35
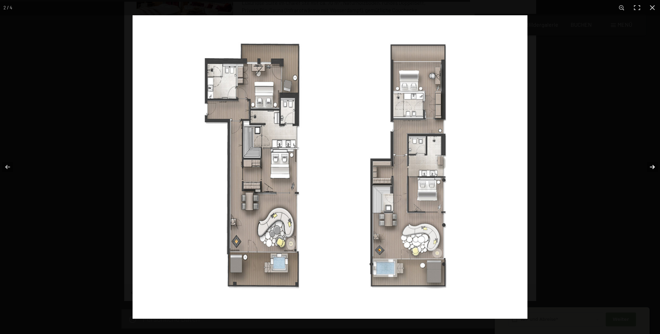
click at [654, 172] on button "button" at bounding box center [647, 167] width 24 height 35
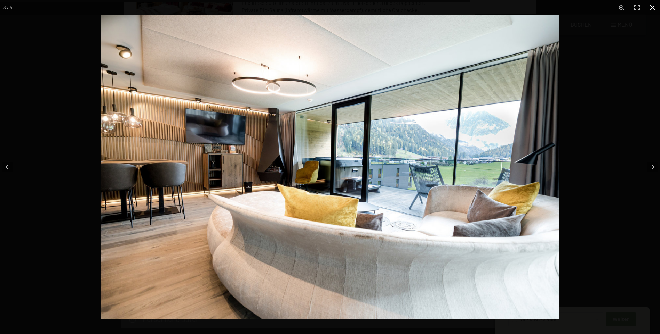
click at [645, 226] on div at bounding box center [431, 182] width 660 height 334
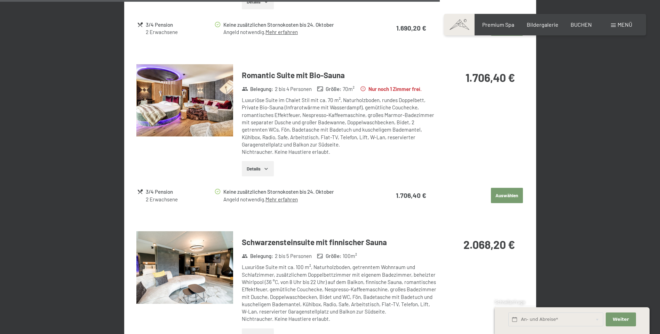
scroll to position [1071, 0]
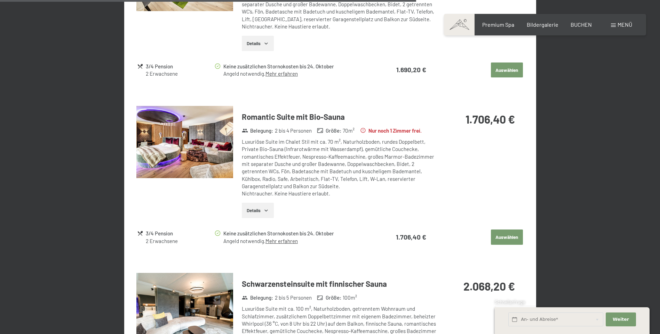
click at [153, 148] on img at bounding box center [184, 142] width 97 height 73
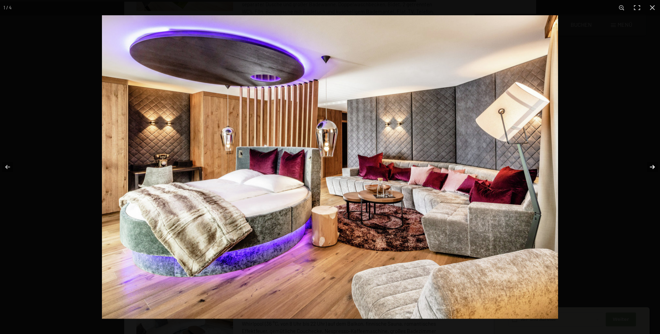
click at [651, 166] on button "button" at bounding box center [647, 167] width 24 height 35
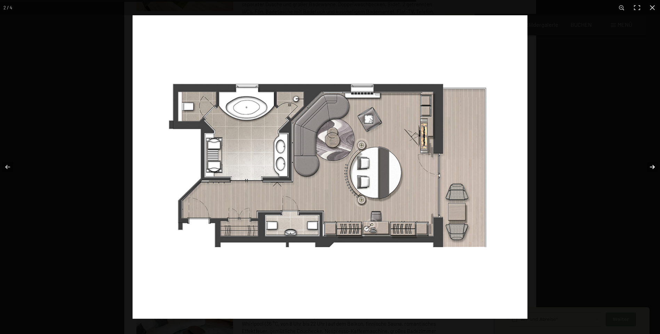
click at [651, 166] on button "button" at bounding box center [647, 167] width 24 height 35
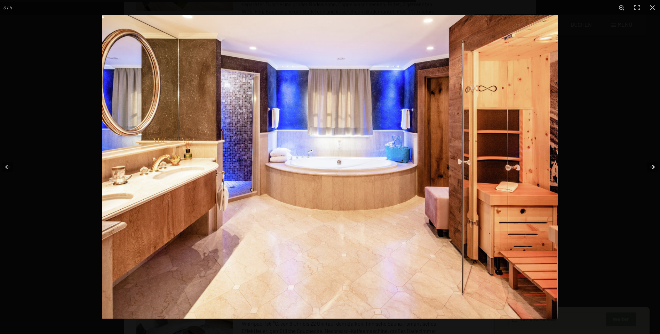
click at [651, 166] on button "button" at bounding box center [647, 167] width 24 height 35
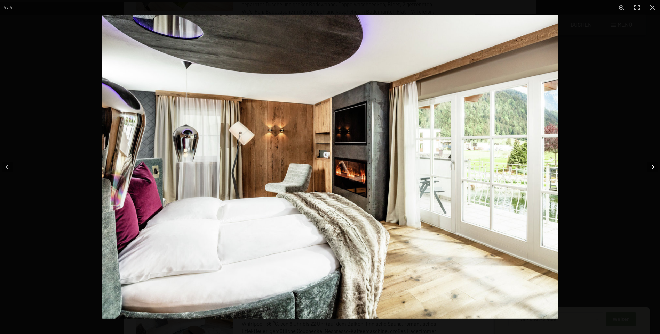
click at [650, 166] on button "button" at bounding box center [647, 167] width 24 height 35
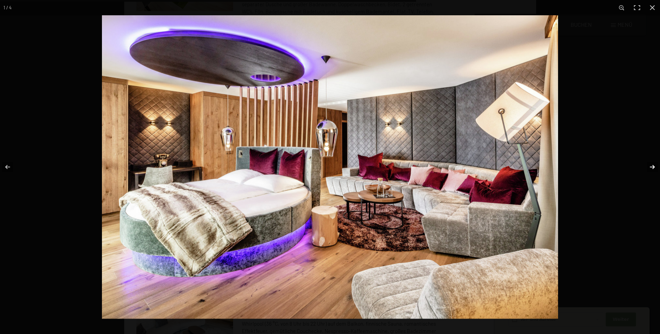
click at [650, 166] on button "button" at bounding box center [647, 167] width 24 height 35
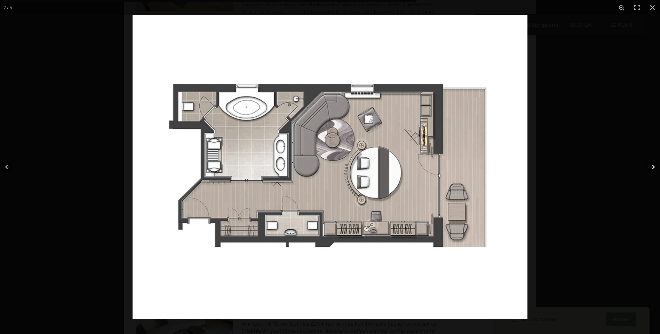
click at [650, 166] on button "button" at bounding box center [647, 167] width 24 height 35
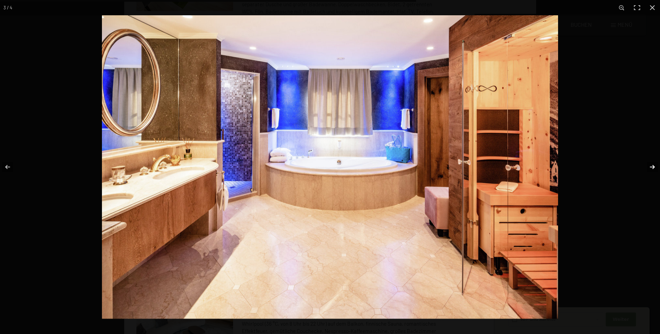
click at [650, 166] on button "button" at bounding box center [647, 167] width 24 height 35
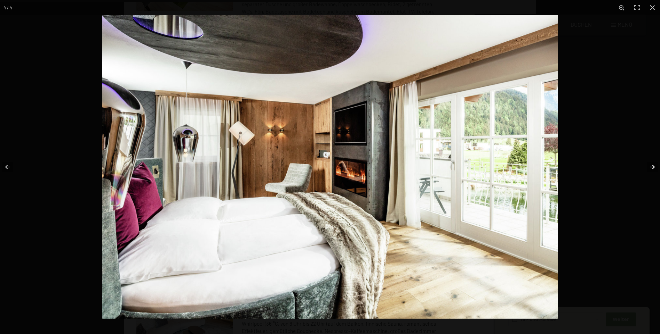
click at [650, 166] on button "button" at bounding box center [647, 167] width 24 height 35
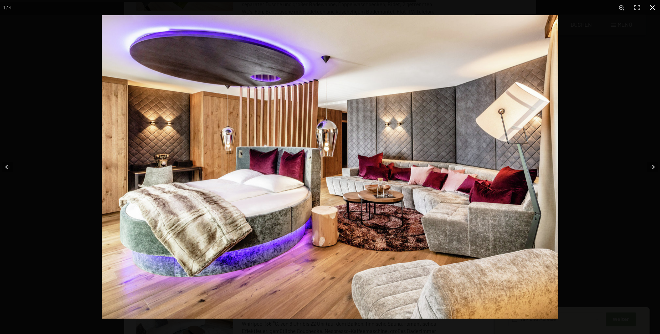
click at [659, 200] on div at bounding box center [432, 182] width 660 height 334
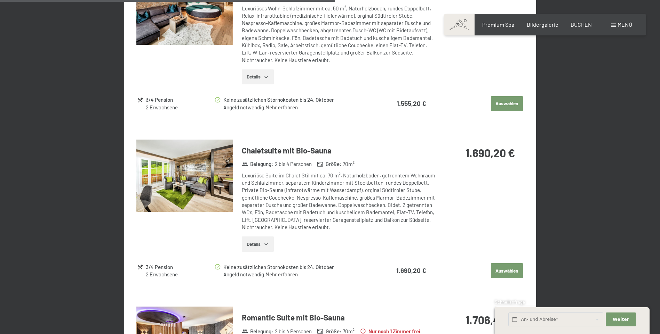
scroll to position [862, 0]
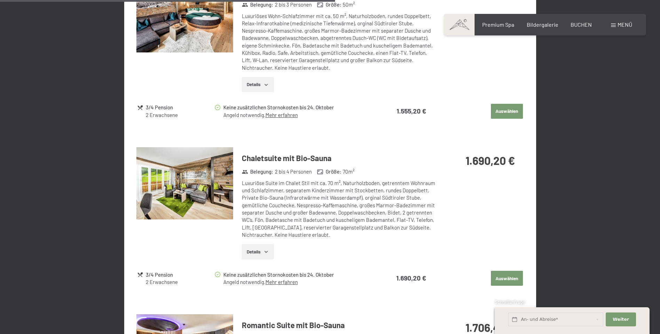
click at [176, 159] on img at bounding box center [184, 183] width 97 height 73
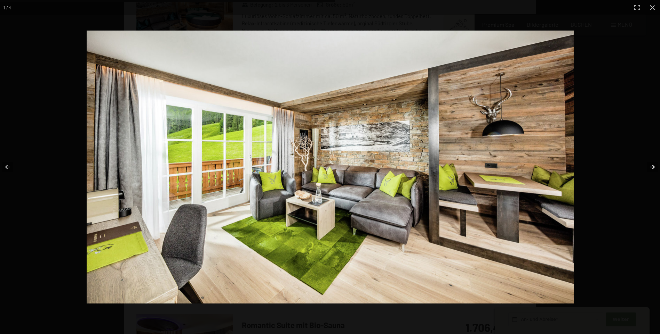
click at [654, 168] on button "button" at bounding box center [647, 167] width 24 height 35
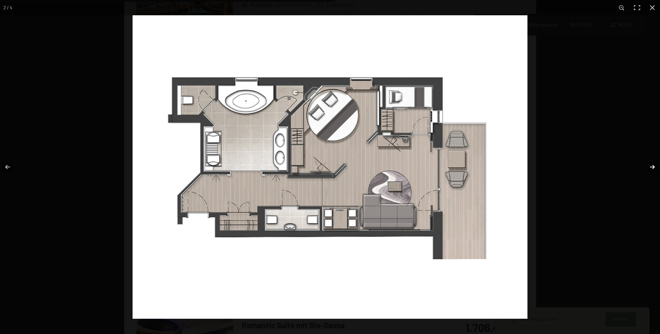
click at [654, 168] on button "button" at bounding box center [647, 167] width 24 height 35
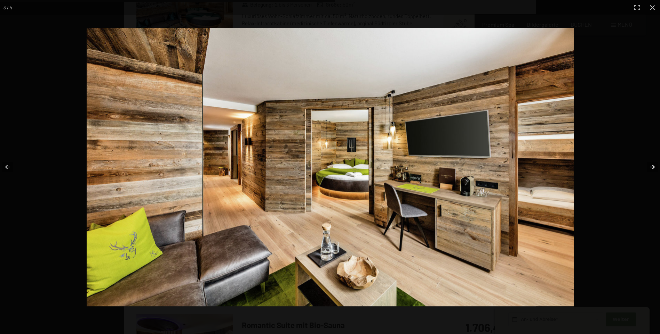
click at [654, 168] on button "button" at bounding box center [647, 167] width 24 height 35
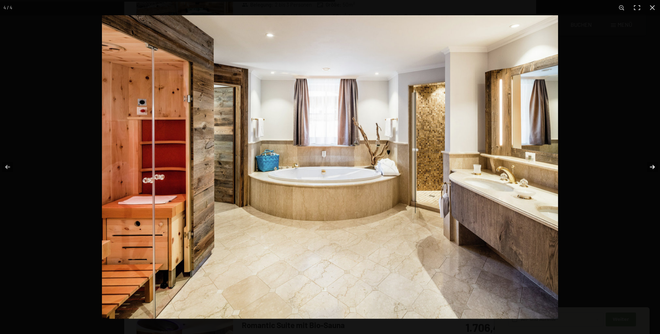
click at [654, 168] on button "button" at bounding box center [647, 167] width 24 height 35
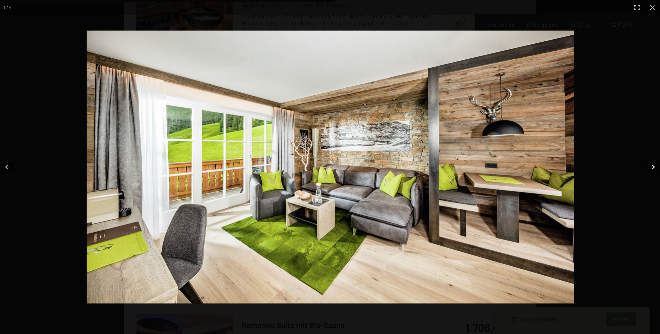
click at [654, 168] on button "button" at bounding box center [647, 167] width 24 height 35
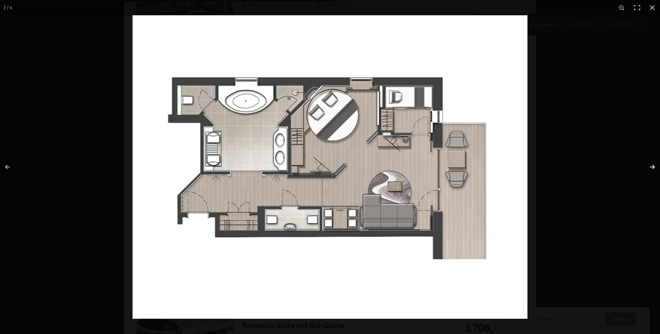
click at [654, 168] on button "button" at bounding box center [647, 167] width 24 height 35
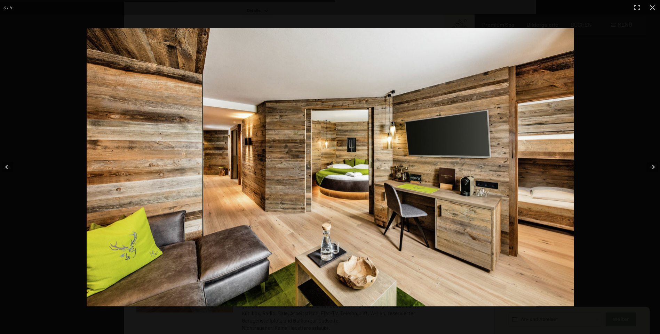
scroll to position [1155, 0]
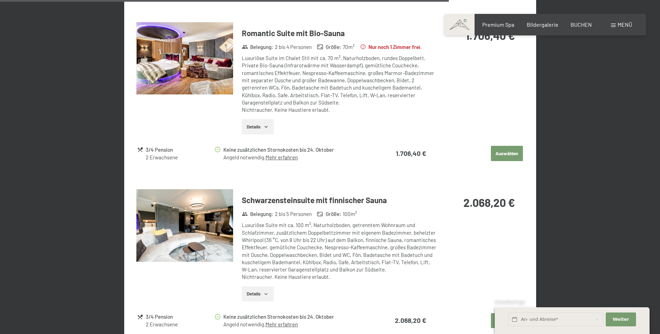
click at [0, 0] on div at bounding box center [0, 0] width 0 height 0
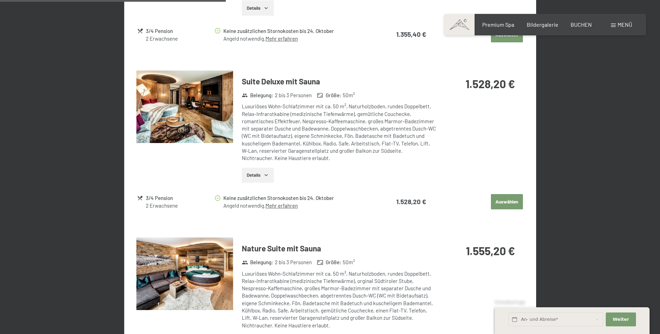
scroll to position [668, 0]
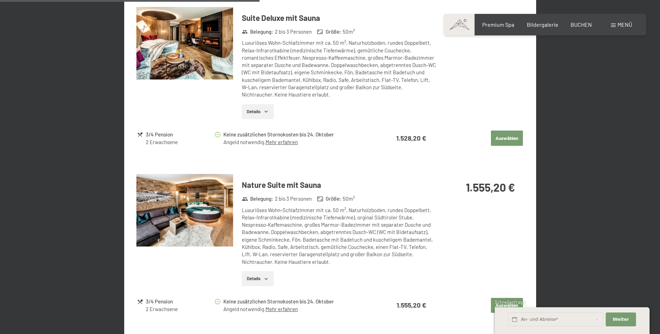
click at [266, 180] on h3 "Nature Suite mit Sauna" at bounding box center [339, 185] width 194 height 11
click at [169, 196] on img at bounding box center [184, 210] width 97 height 73
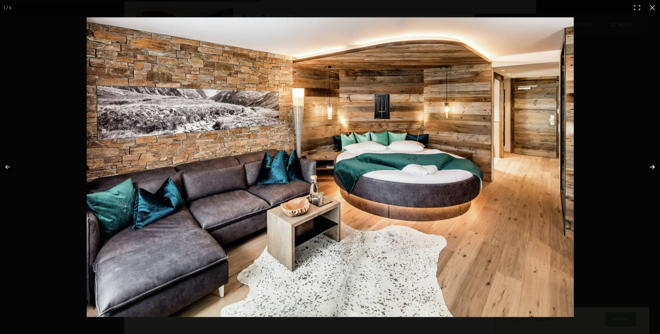
click at [658, 164] on button "button" at bounding box center [647, 167] width 24 height 35
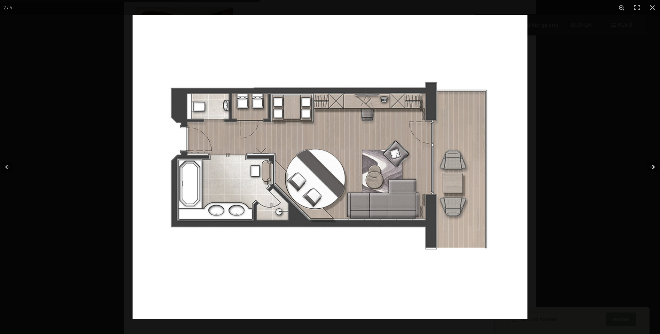
click at [658, 164] on button "button" at bounding box center [647, 167] width 24 height 35
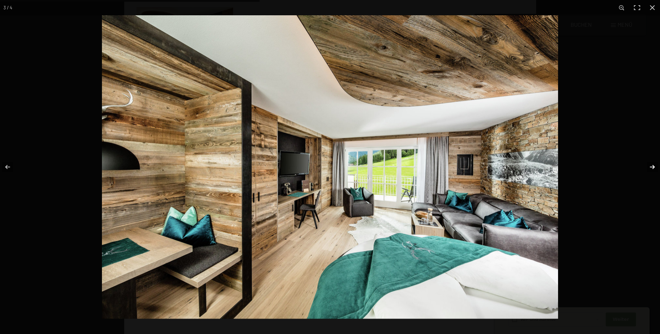
click at [658, 164] on button "button" at bounding box center [647, 167] width 24 height 35
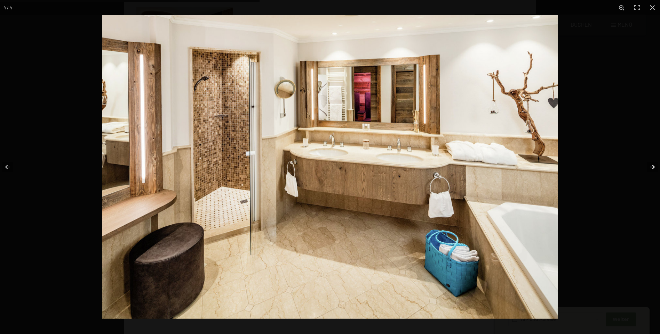
click at [658, 164] on button "button" at bounding box center [647, 167] width 24 height 35
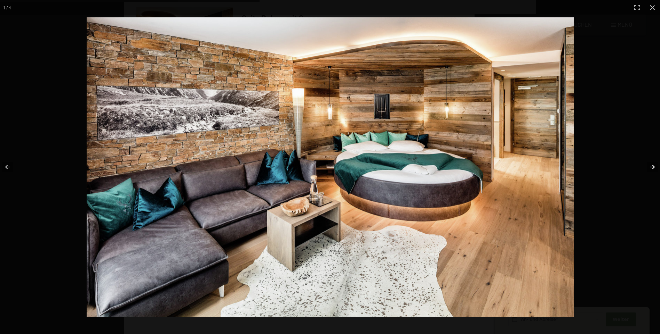
click at [658, 164] on button "button" at bounding box center [647, 167] width 24 height 35
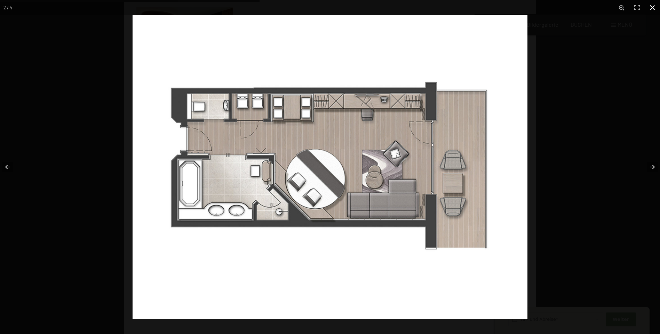
scroll to position [960, 0]
click at [652, 11] on button "button" at bounding box center [651, 7] width 15 height 15
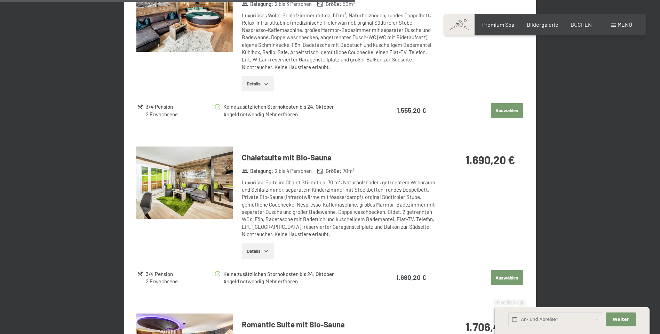
scroll to position [856, 0]
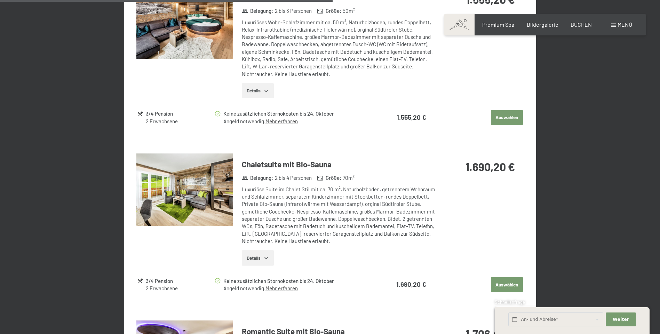
click at [131, 194] on div "Junior Belegung : 2 bis 4 Personen Größe : 35 m² Wohn-Schlafzimmer mit ca. 35 m…" at bounding box center [330, 77] width 412 height 1123
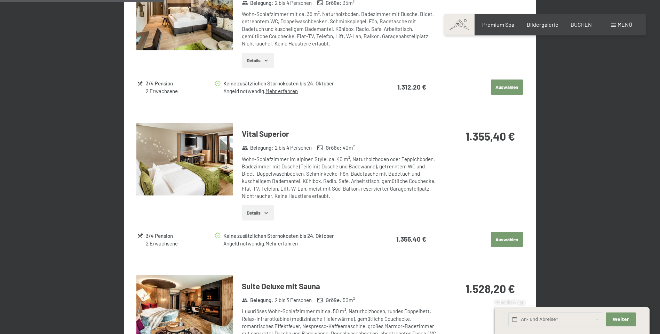
scroll to position [474, 0]
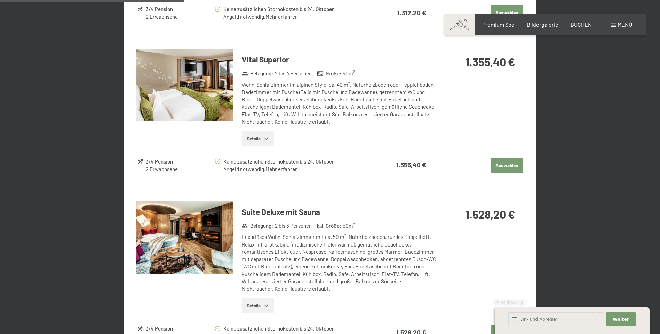
click at [211, 232] on img at bounding box center [184, 237] width 97 height 73
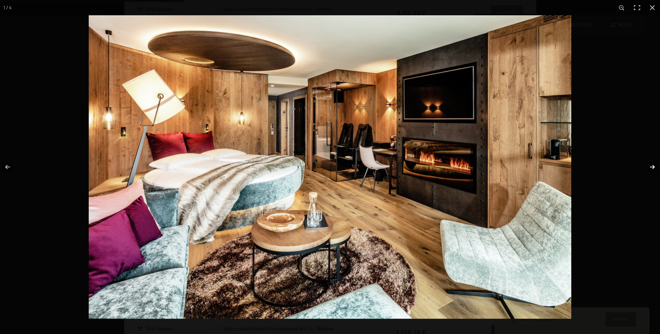
click at [656, 165] on button "button" at bounding box center [647, 167] width 24 height 35
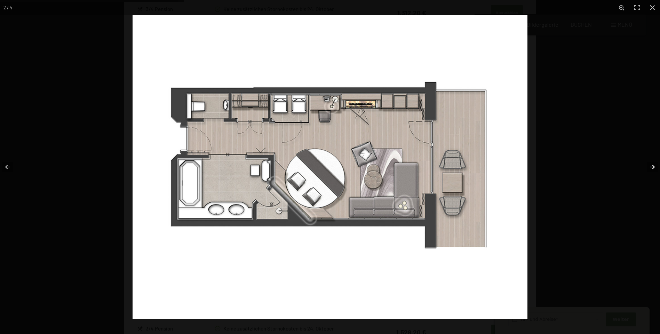
click at [656, 165] on button "button" at bounding box center [647, 167] width 24 height 35
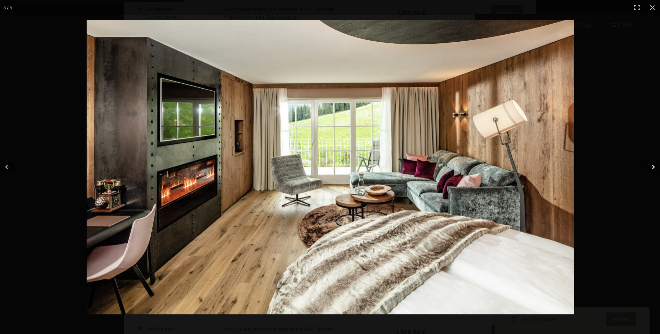
click at [656, 165] on button "button" at bounding box center [647, 167] width 24 height 35
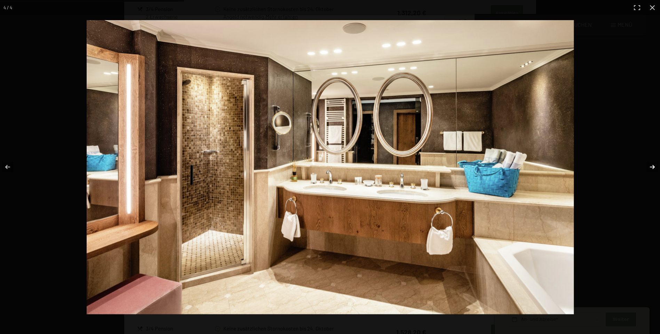
click at [656, 165] on button "button" at bounding box center [647, 167] width 24 height 35
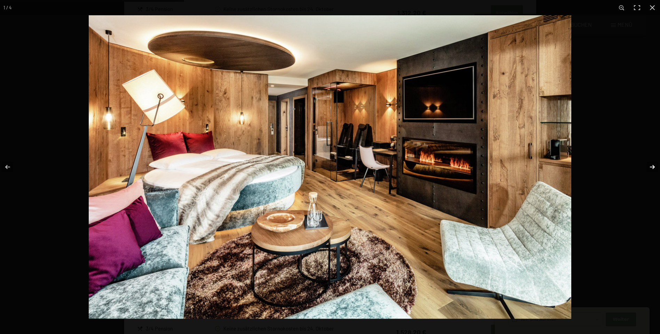
click at [656, 165] on button "button" at bounding box center [647, 167] width 24 height 35
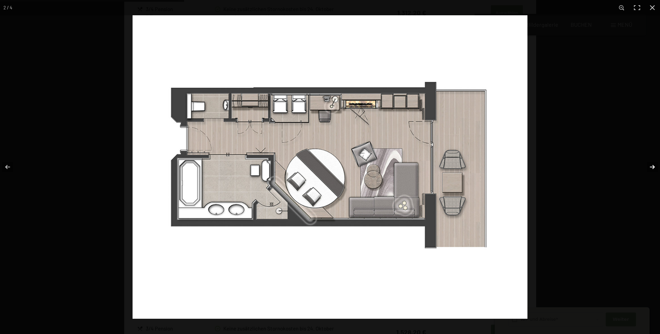
click at [656, 165] on button "button" at bounding box center [647, 167] width 24 height 35
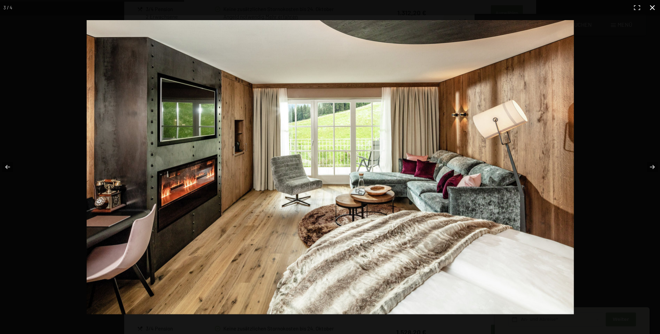
click at [648, 200] on div at bounding box center [406, 182] width 639 height 324
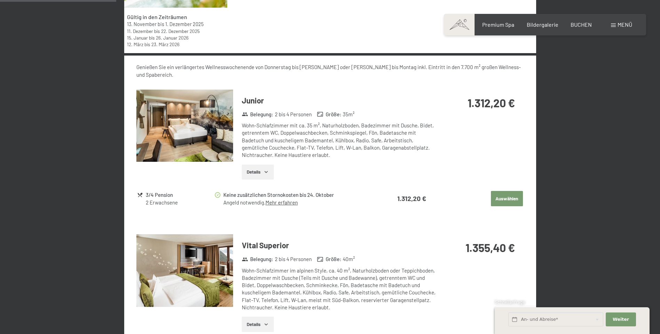
scroll to position [334, 0]
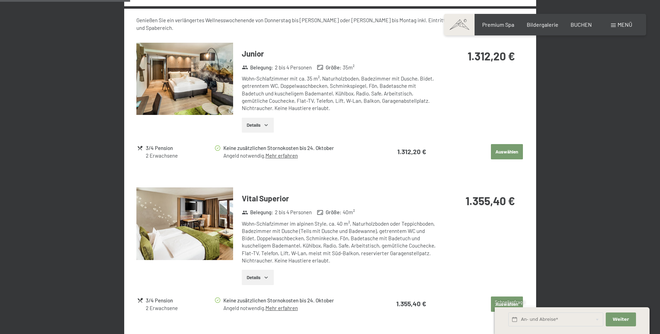
click at [178, 190] on img at bounding box center [184, 224] width 97 height 73
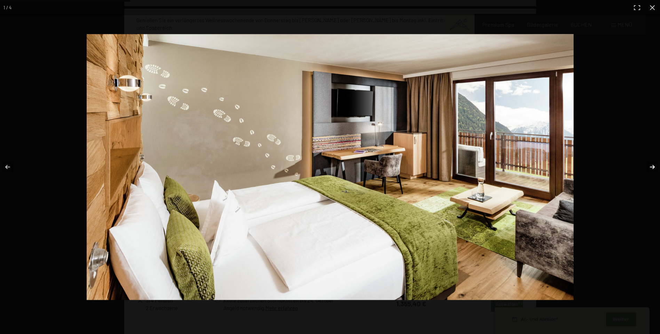
click at [647, 166] on button "button" at bounding box center [647, 167] width 24 height 35
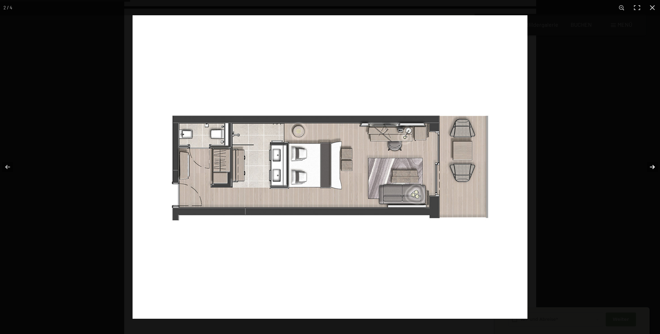
click at [647, 167] on button "button" at bounding box center [647, 167] width 24 height 35
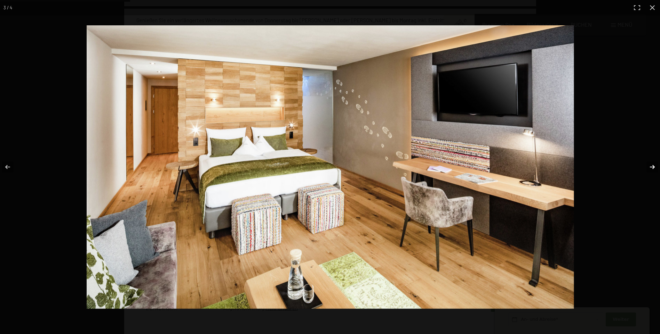
click at [649, 166] on button "button" at bounding box center [647, 167] width 24 height 35
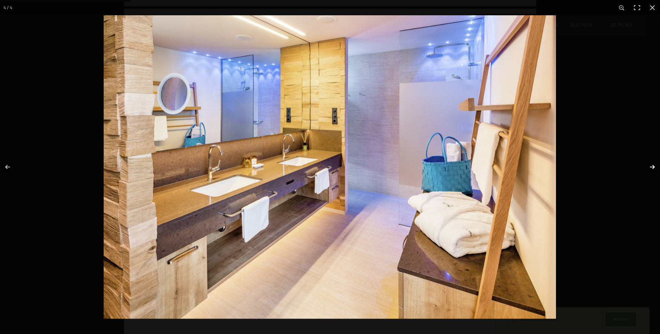
click at [649, 166] on button "button" at bounding box center [647, 167] width 24 height 35
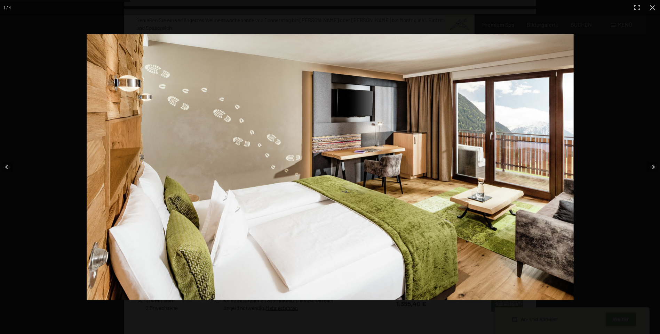
click at [655, 192] on div at bounding box center [376, 180] width 578 height 293
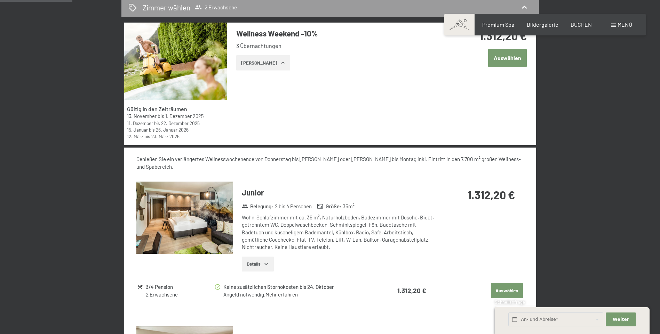
scroll to position [126, 0]
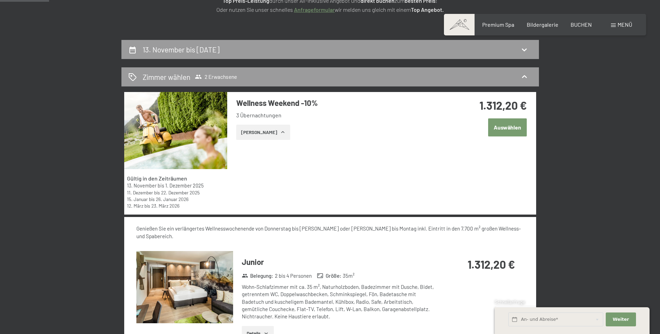
click at [515, 122] on button "Auswählen" at bounding box center [507, 128] width 39 height 18
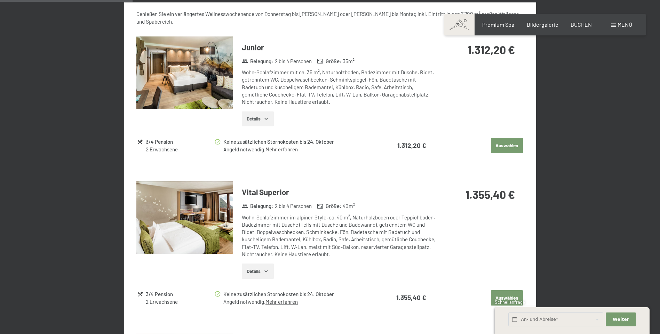
click at [500, 141] on button "Auswählen" at bounding box center [507, 145] width 32 height 15
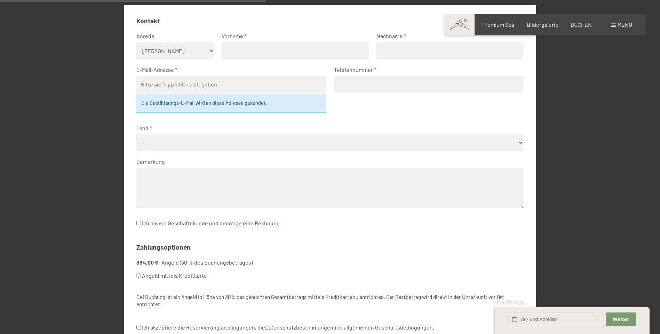
scroll to position [235, 0]
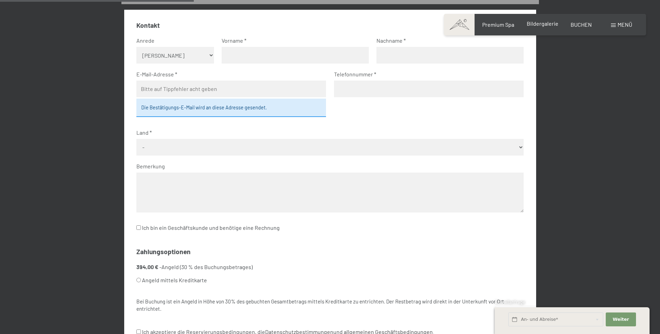
click at [549, 24] on span "Bildergalerie" at bounding box center [542, 23] width 32 height 7
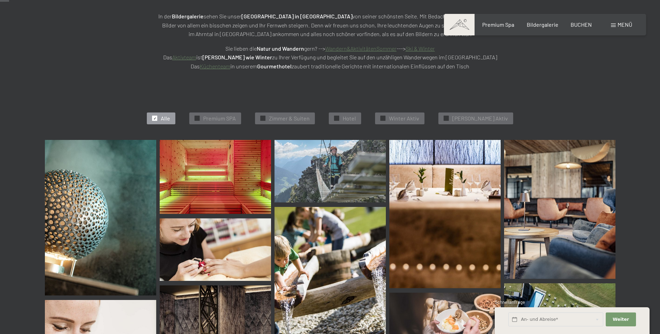
scroll to position [139, 0]
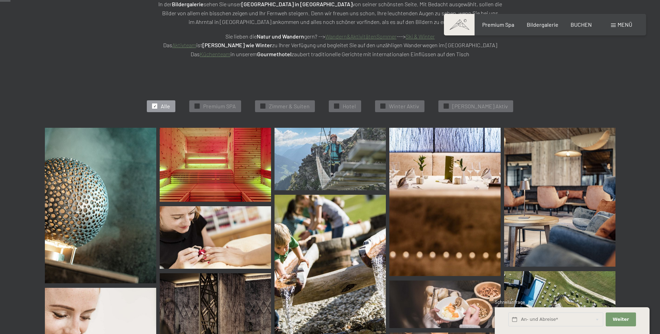
click at [335, 152] on img at bounding box center [329, 159] width 111 height 63
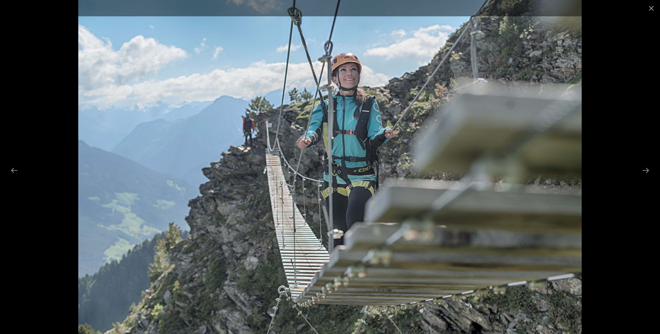
click at [622, 115] on div at bounding box center [330, 167] width 660 height 334
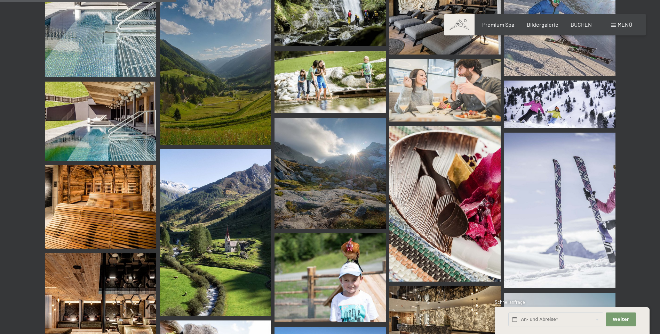
scroll to position [2364, 0]
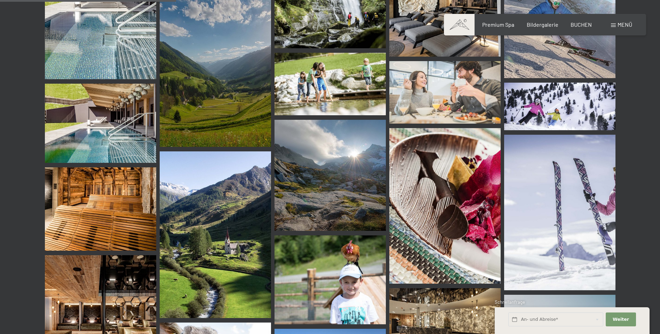
click at [461, 24] on span at bounding box center [459, 25] width 31 height 22
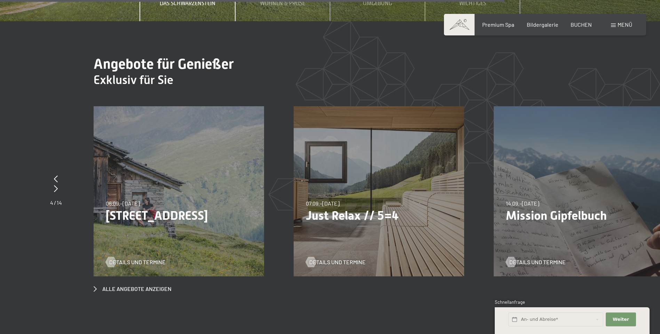
scroll to position [2699, 0]
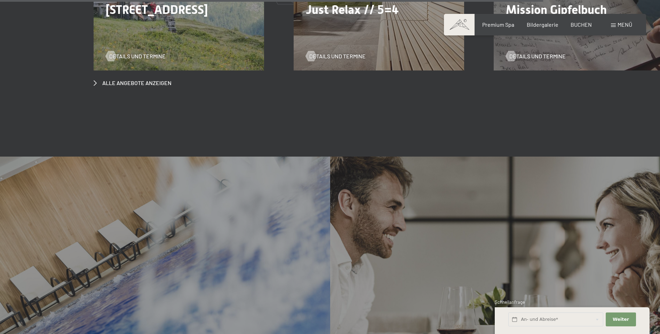
click at [577, 219] on div "Angebote für Genießer Mehr dazu" at bounding box center [495, 280] width 330 height 247
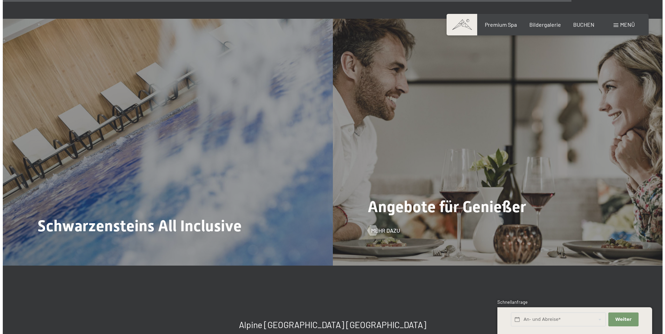
scroll to position [3047, 0]
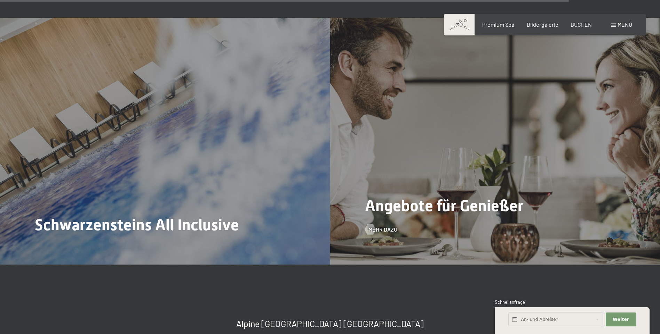
click at [450, 163] on div "Angebote für Genießer Mehr dazu" at bounding box center [495, 141] width 330 height 247
drag, startPoint x: 417, startPoint y: 178, endPoint x: 408, endPoint y: 185, distance: 10.7
click at [415, 197] on span "Angebote für Genießer" at bounding box center [444, 206] width 159 height 18
click at [388, 201] on div "Angebote für Genießer Mehr dazu" at bounding box center [495, 141] width 330 height 247
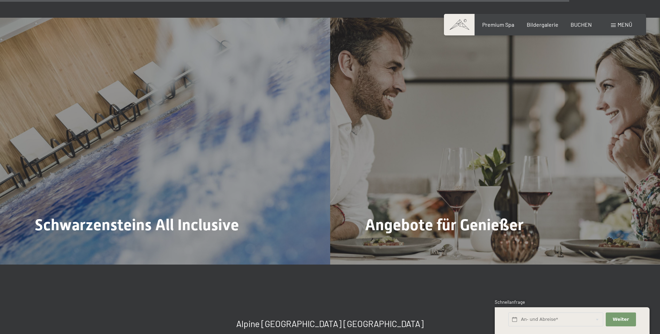
click at [387, 245] on span "Mehr dazu" at bounding box center [382, 249] width 29 height 8
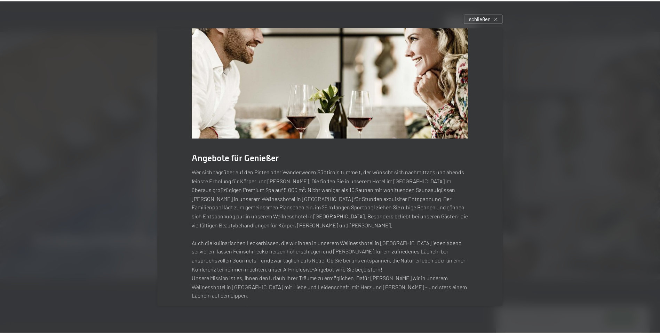
scroll to position [51, 0]
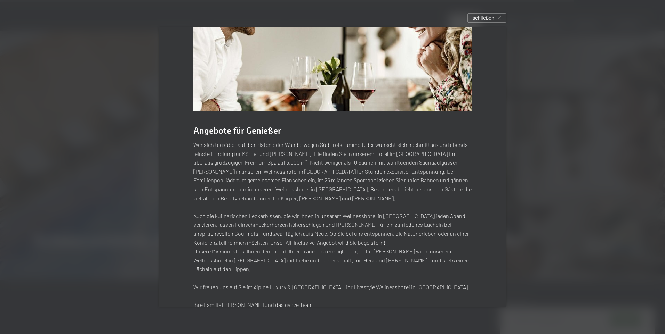
click at [622, 209] on div at bounding box center [332, 167] width 665 height 334
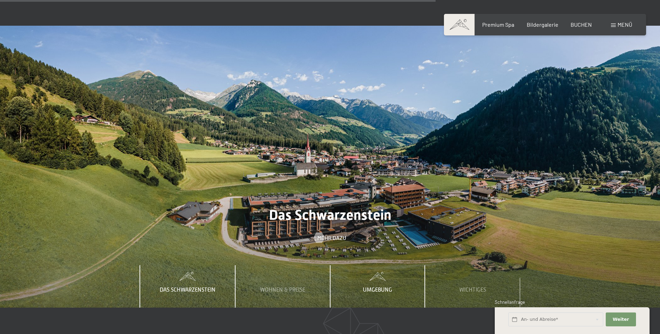
scroll to position [2421, 0]
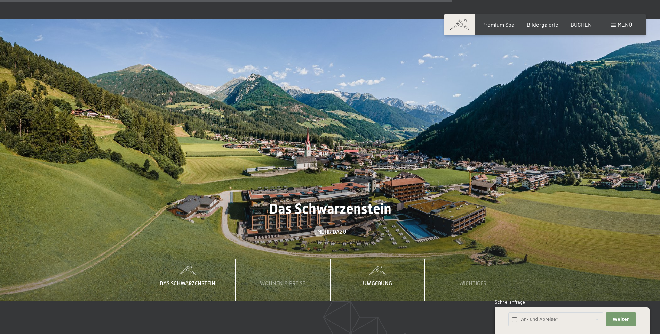
click at [369, 259] on div "Umgebung" at bounding box center [377, 280] width 40 height 42
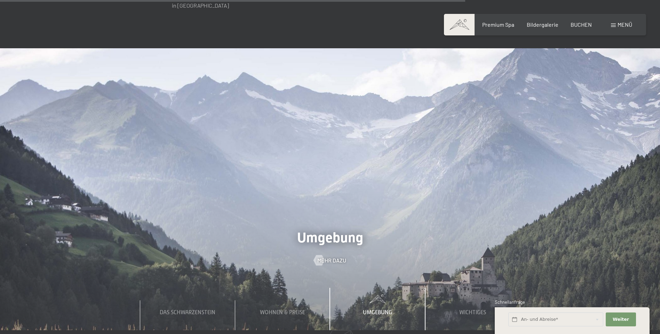
scroll to position [2386, 0]
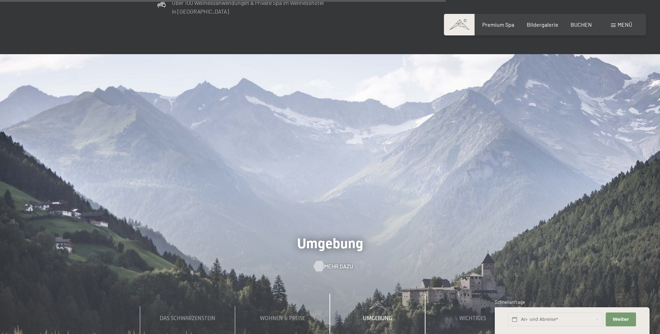
click at [324, 263] on span "Mehr dazu" at bounding box center [338, 267] width 29 height 8
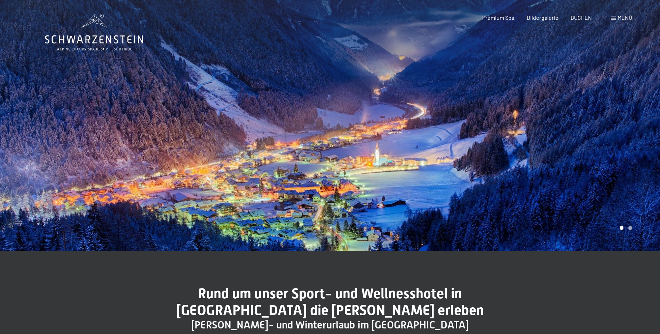
click at [184, 132] on div at bounding box center [165, 125] width 330 height 251
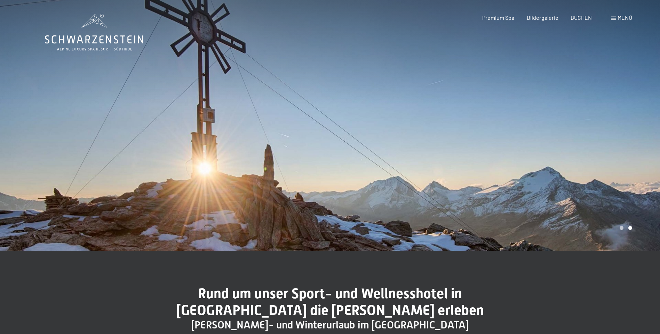
click at [177, 140] on div at bounding box center [165, 125] width 330 height 251
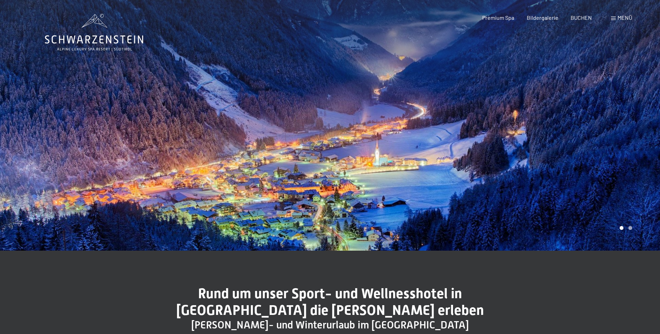
click at [176, 142] on div at bounding box center [165, 125] width 330 height 251
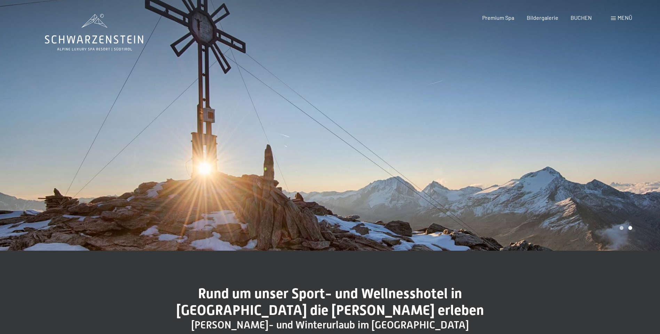
click at [531, 147] on div at bounding box center [495, 125] width 330 height 251
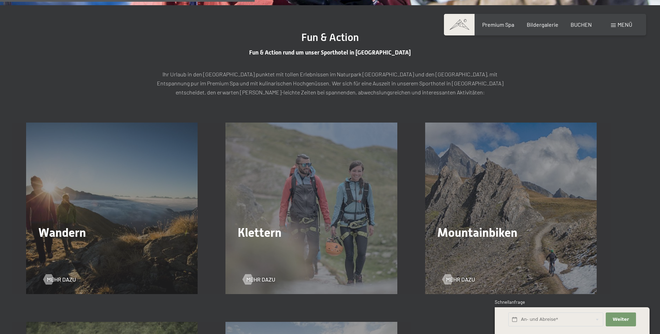
scroll to position [1043, 0]
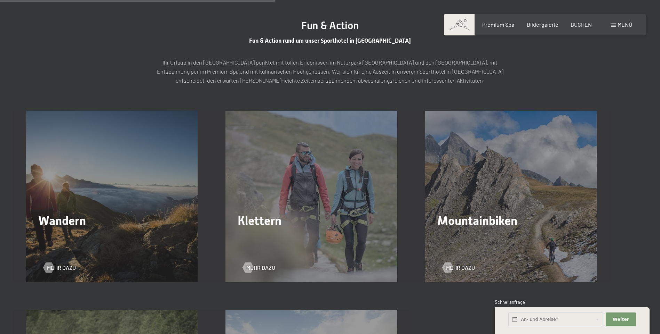
click at [110, 167] on div "Wandern Mehr dazu" at bounding box center [111, 196] width 199 height 171
click at [64, 259] on div "Mehr dazu" at bounding box center [111, 263] width 137 height 18
click at [58, 270] on span "Mehr dazu" at bounding box center [61, 268] width 29 height 8
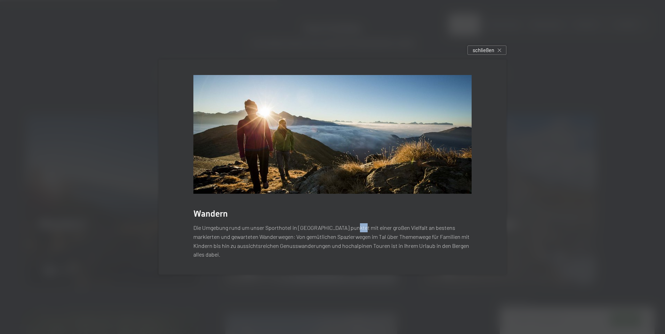
drag, startPoint x: 345, startPoint y: 227, endPoint x: 352, endPoint y: 228, distance: 6.6
click at [352, 228] on div "Wandern Die Umgebung rund um unser Sporthotel in Südtirol punktet mit einer gro…" at bounding box center [333, 166] width 348 height 215
drag, startPoint x: 352, startPoint y: 228, endPoint x: 573, endPoint y: 154, distance: 233.4
click at [573, 154] on div at bounding box center [332, 167] width 665 height 334
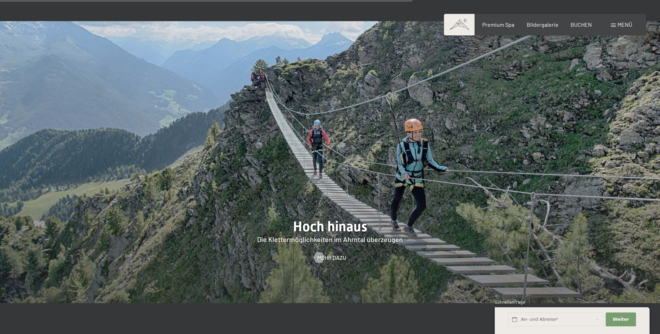
click at [435, 168] on div at bounding box center [330, 162] width 660 height 282
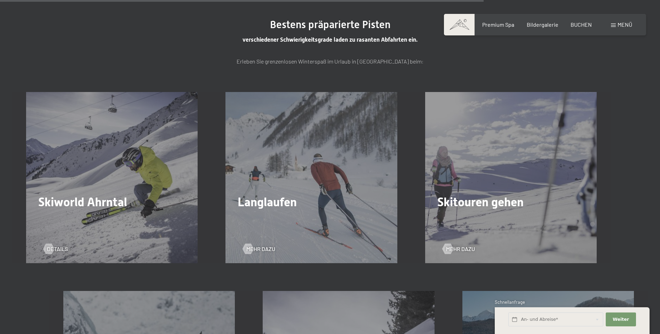
scroll to position [1912, 0]
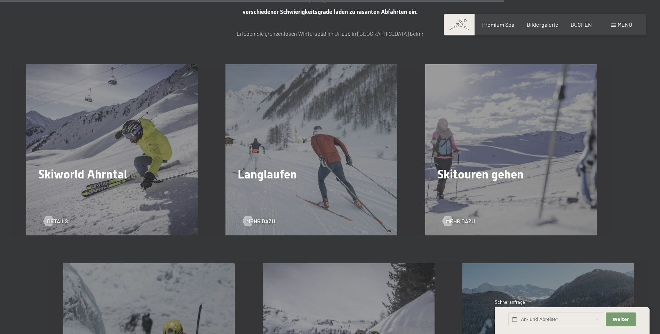
click at [255, 216] on div "Mehr dazu" at bounding box center [311, 216] width 137 height 18
click at [253, 221] on span "Mehr dazu" at bounding box center [267, 222] width 29 height 8
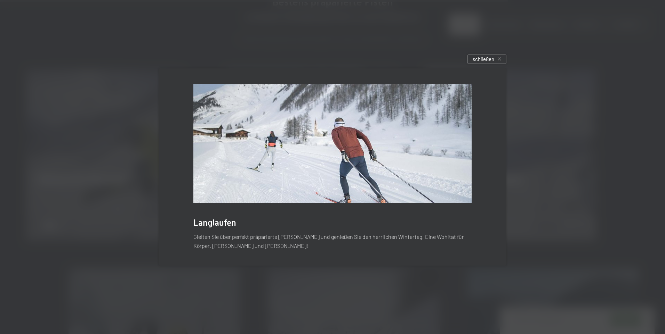
click at [132, 179] on div at bounding box center [332, 167] width 665 height 334
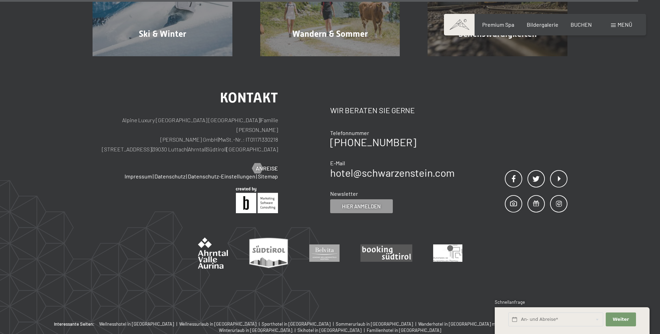
scroll to position [2536, 0]
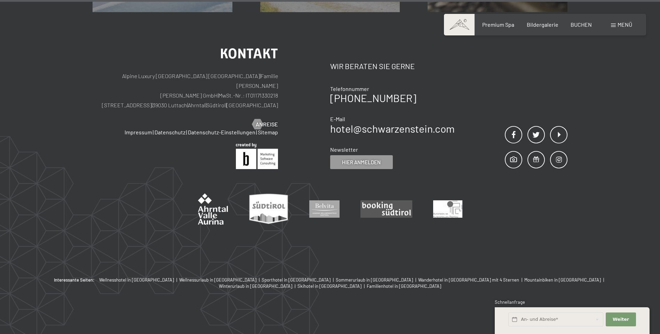
click at [215, 217] on img at bounding box center [213, 209] width 30 height 31
click at [203, 199] on img at bounding box center [213, 209] width 30 height 31
click at [266, 208] on img at bounding box center [269, 209] width 40 height 31
click at [518, 154] on span at bounding box center [513, 159] width 17 height 17
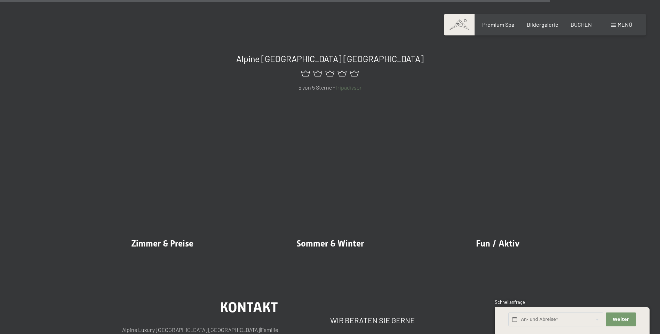
scroll to position [8871, 0]
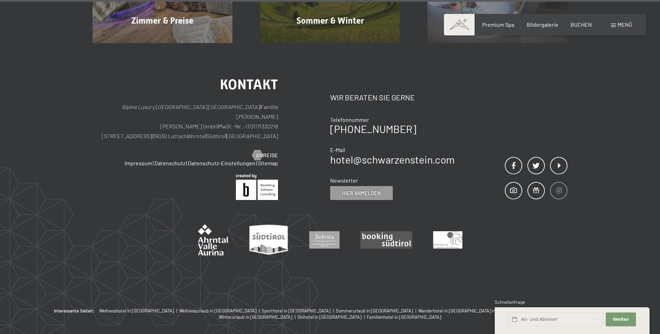
click at [564, 186] on span at bounding box center [558, 190] width 17 height 17
